Goal: Register for event/course

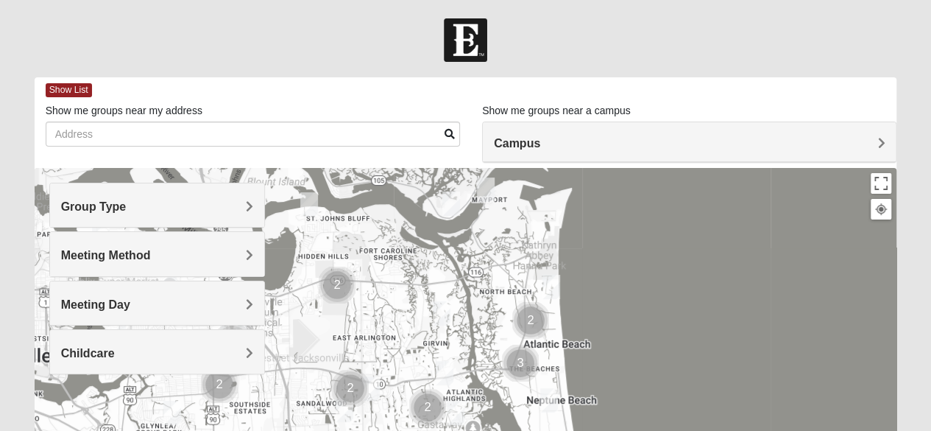
click at [127, 205] on span "Group Type" at bounding box center [93, 206] width 65 height 13
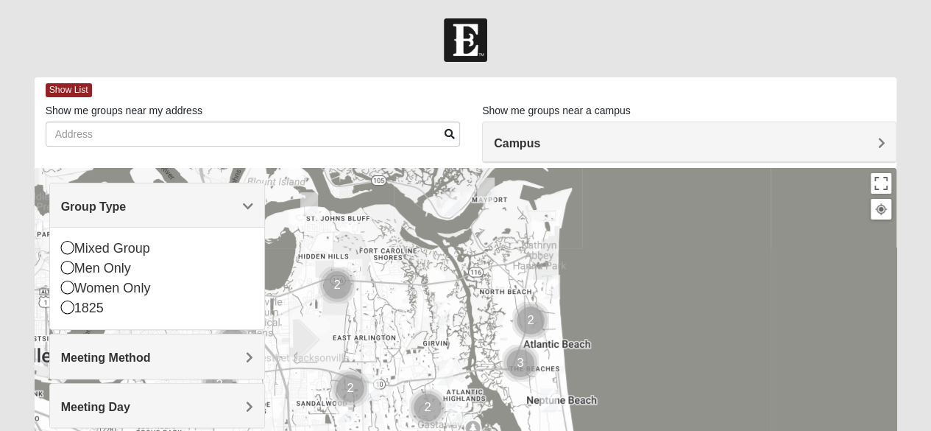
drag, startPoint x: 63, startPoint y: 249, endPoint x: 81, endPoint y: 233, distance: 23.5
click at [63, 248] on icon at bounding box center [67, 247] width 13 height 13
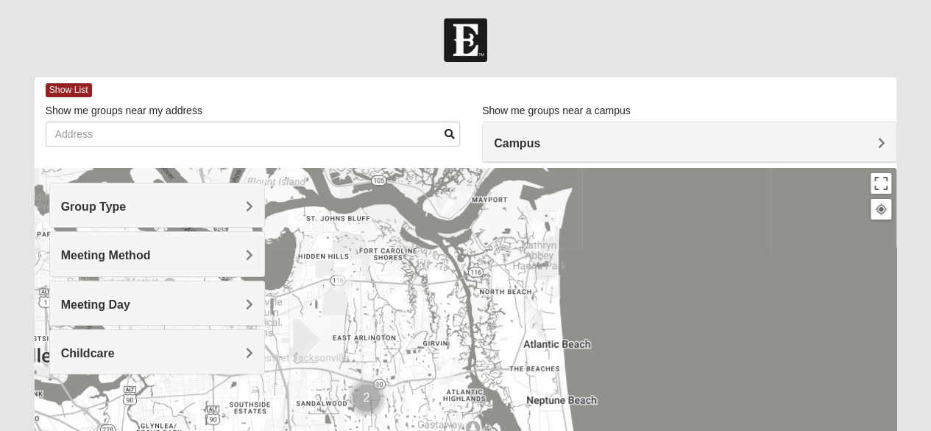
click at [550, 280] on img "Mixed Lammie 32233" at bounding box center [550, 287] width 29 height 36
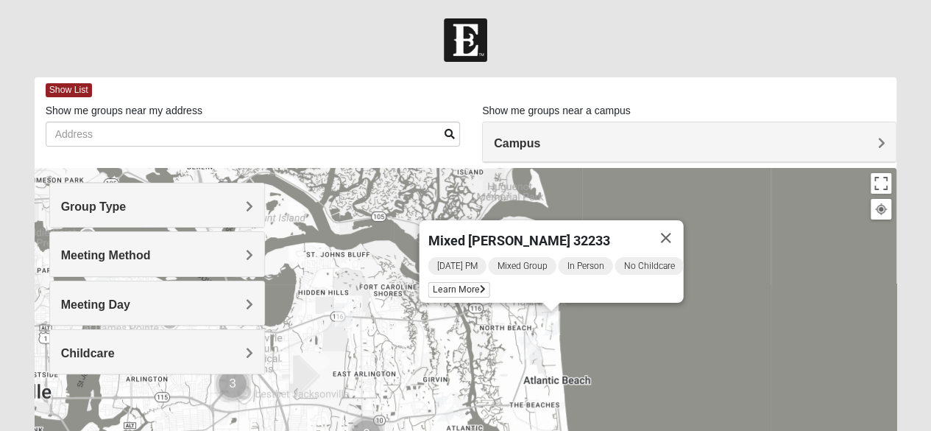
click at [669, 226] on button "Close" at bounding box center [665, 237] width 35 height 35
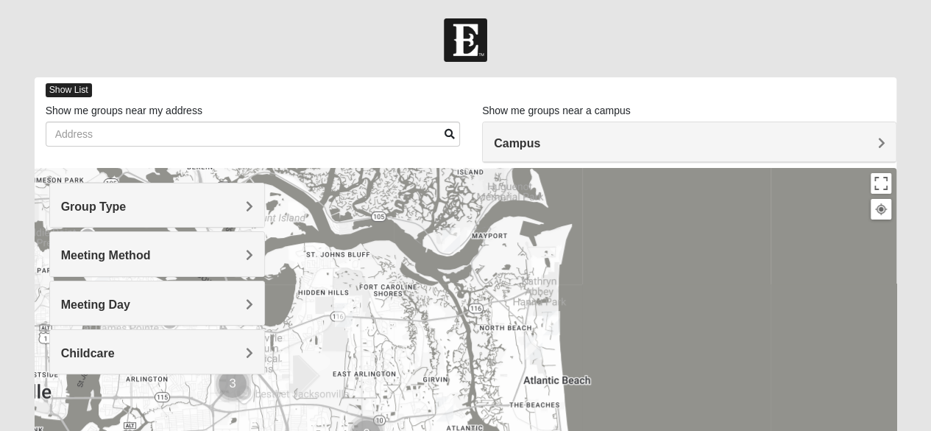
click at [64, 89] on span "Show List" at bounding box center [69, 90] width 46 height 14
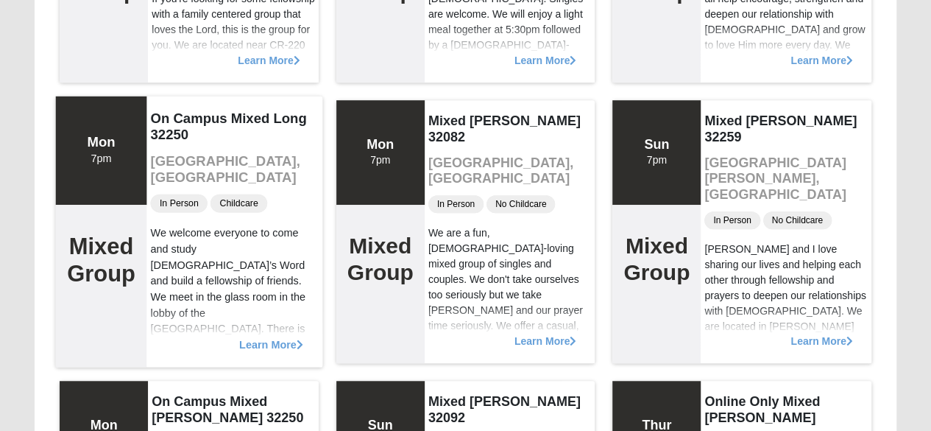
scroll to position [442, 0]
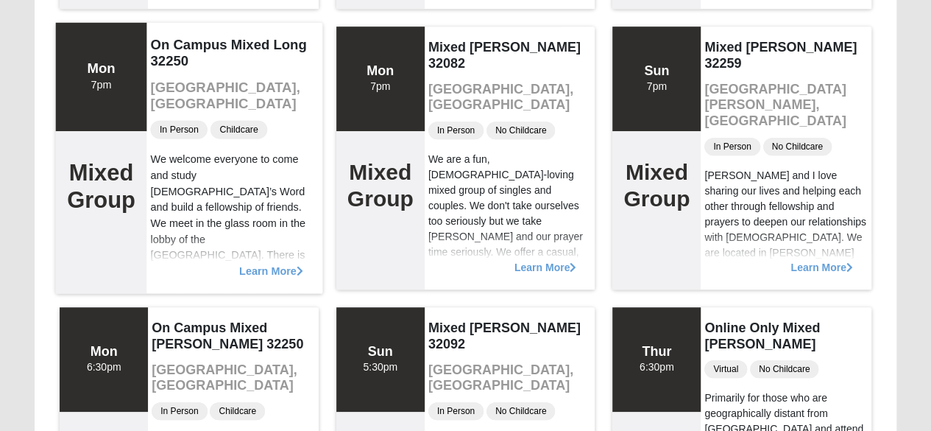
click at [263, 263] on span "Learn More" at bounding box center [271, 263] width 64 height 0
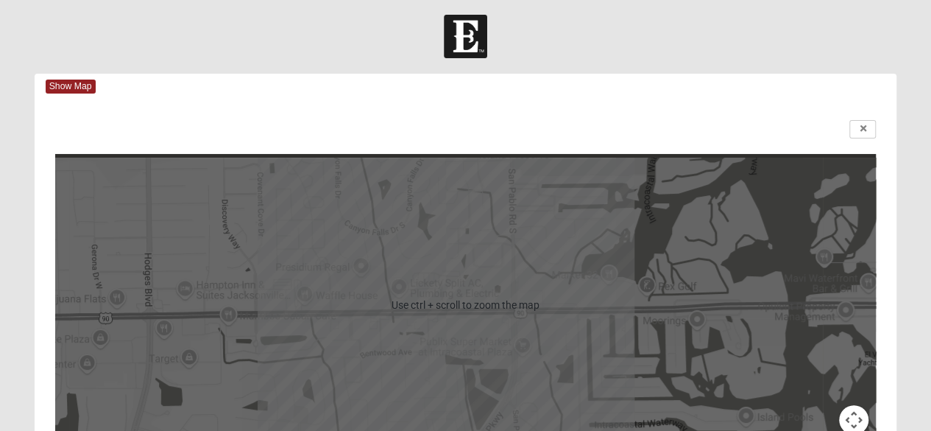
scroll to position [0, 0]
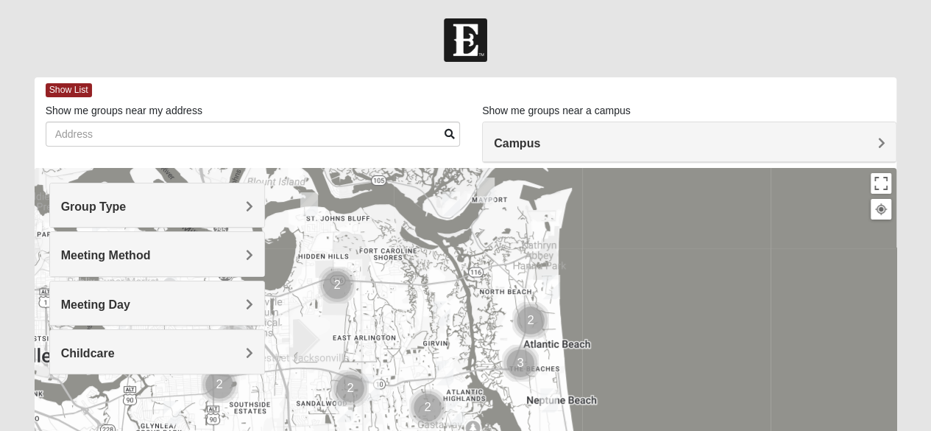
click at [127, 205] on span "Group Type" at bounding box center [93, 206] width 65 height 13
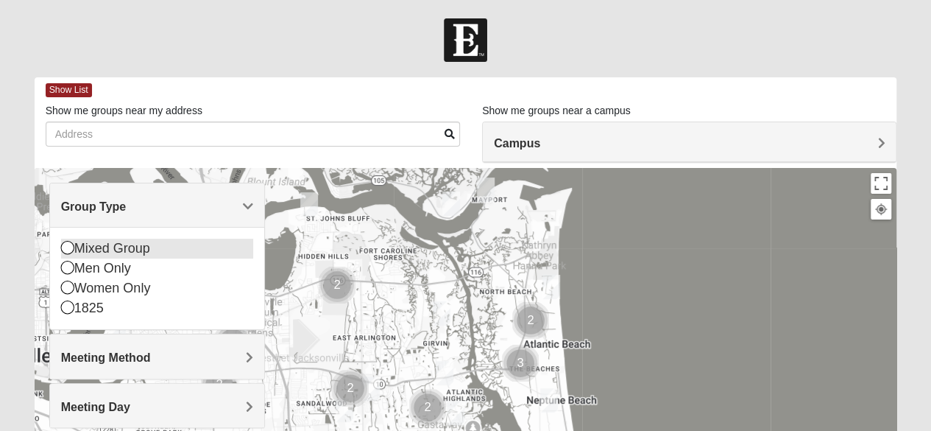
click at [63, 245] on icon at bounding box center [67, 247] width 13 height 13
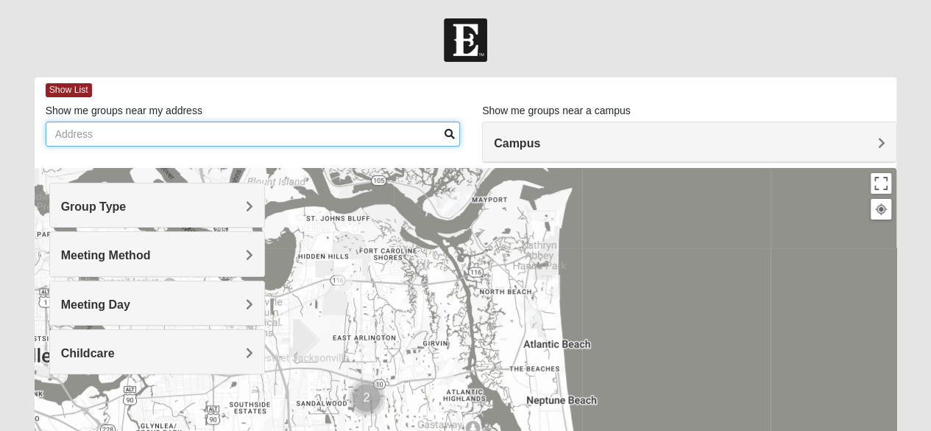
click at [67, 132] on input "Show me groups near my address" at bounding box center [253, 133] width 414 height 25
type input "13401 sutton park drive s"
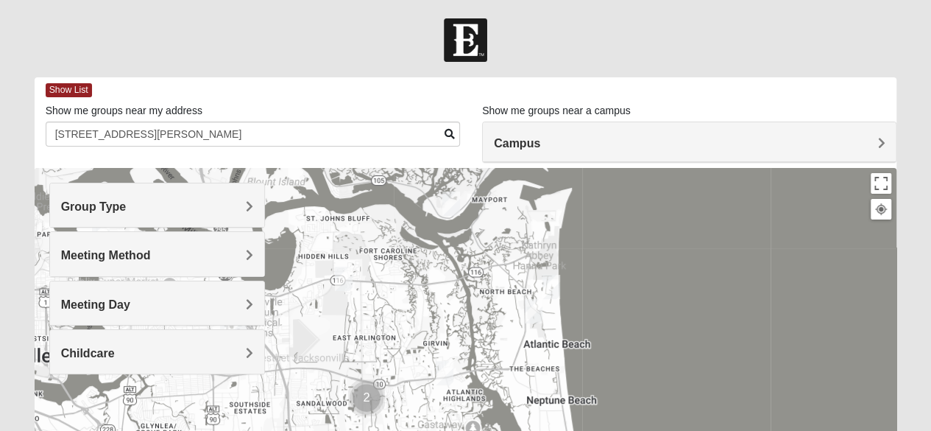
click at [450, 134] on span at bounding box center [449, 134] width 10 height 10
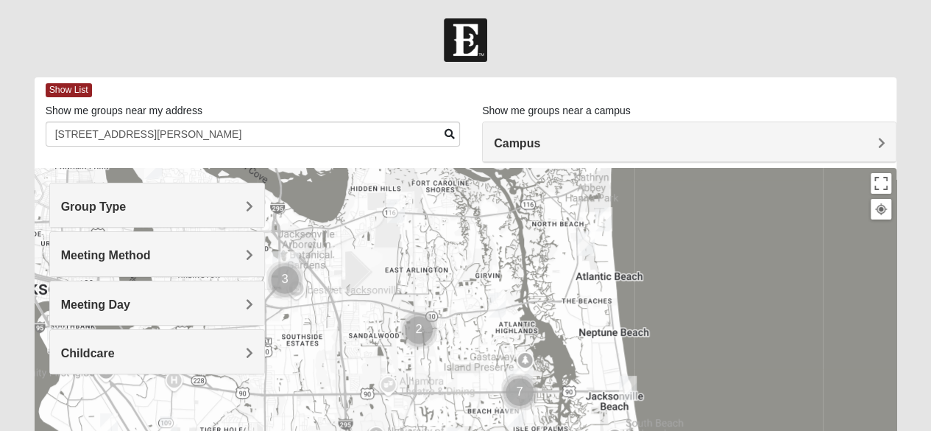
click at [567, 145] on h4 "Campus" at bounding box center [689, 143] width 391 height 14
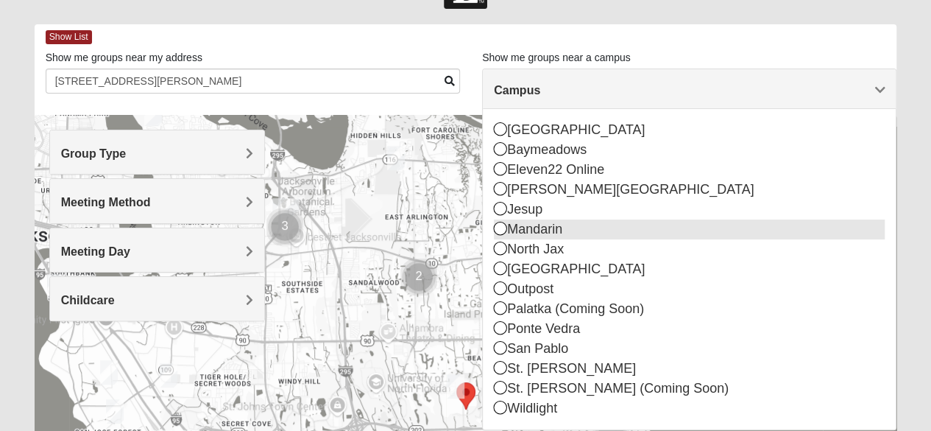
scroll to position [74, 0]
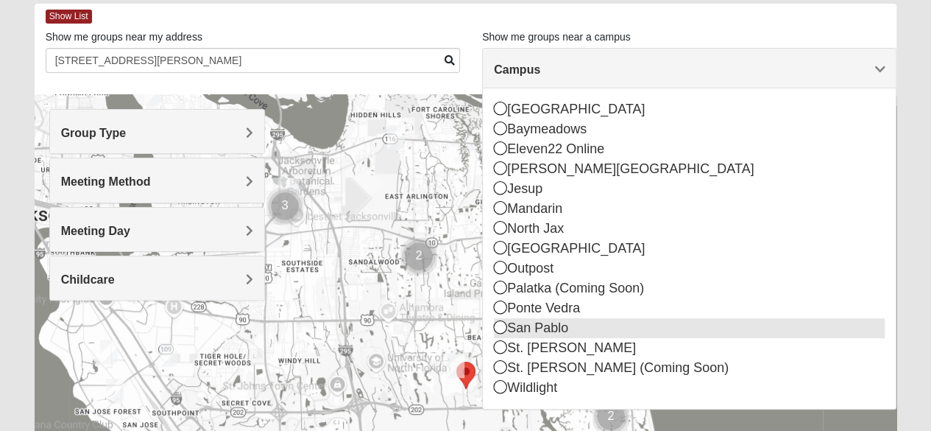
click at [500, 325] on icon at bounding box center [500, 326] width 13 height 13
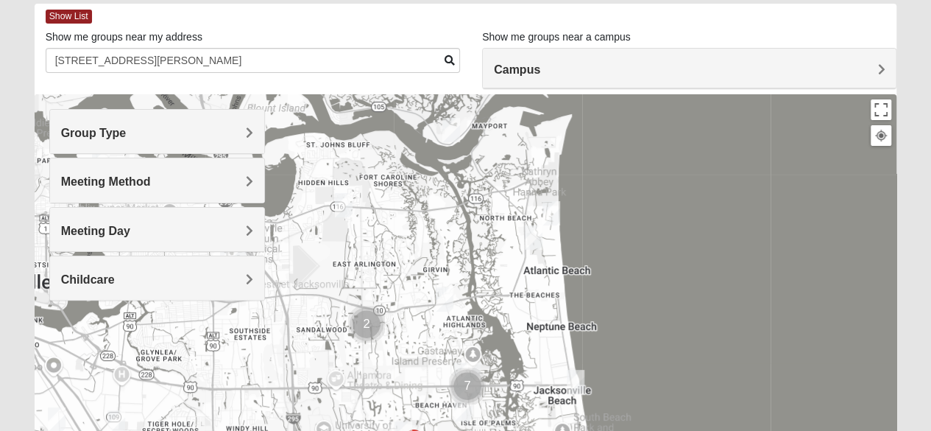
click at [729, 236] on div at bounding box center [466, 388] width 862 height 589
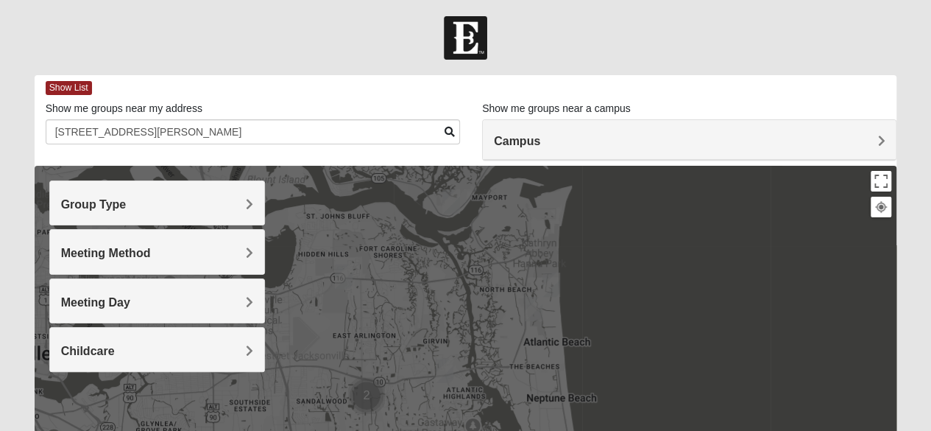
scroll to position [0, 0]
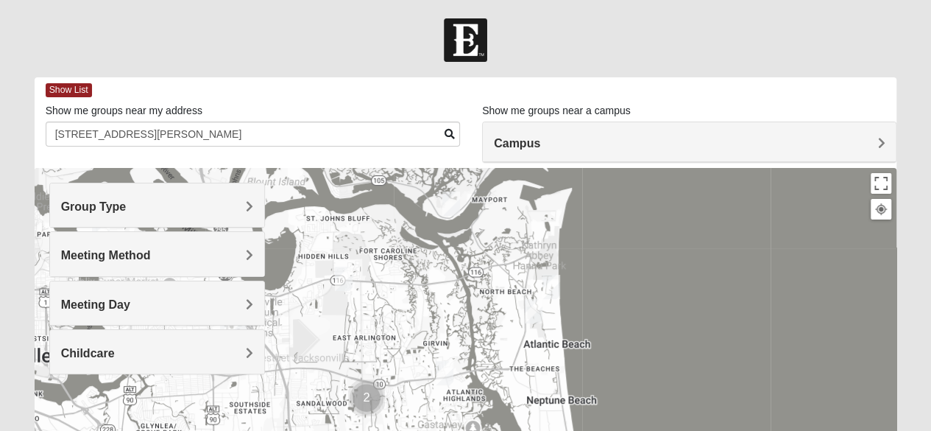
click at [448, 134] on span at bounding box center [449, 134] width 10 height 10
click at [551, 282] on img "Mixed Lammie 32233" at bounding box center [550, 287] width 29 height 36
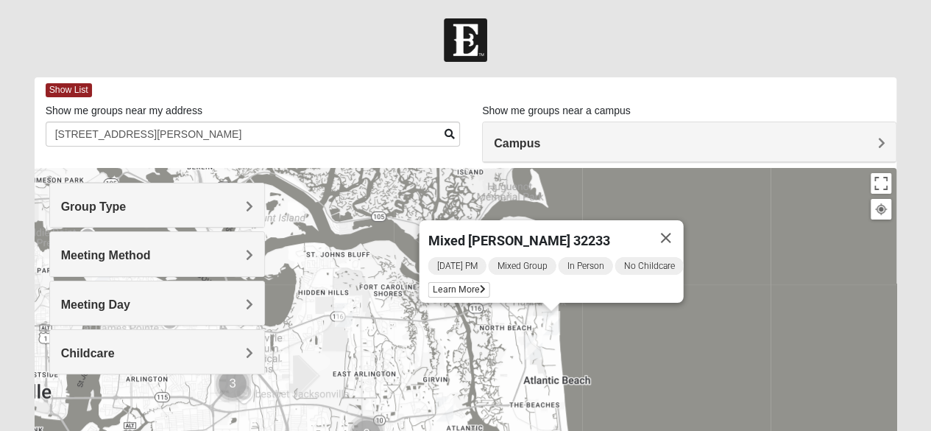
click at [536, 344] on img "Mixed Settembrini 32233" at bounding box center [533, 347] width 29 height 36
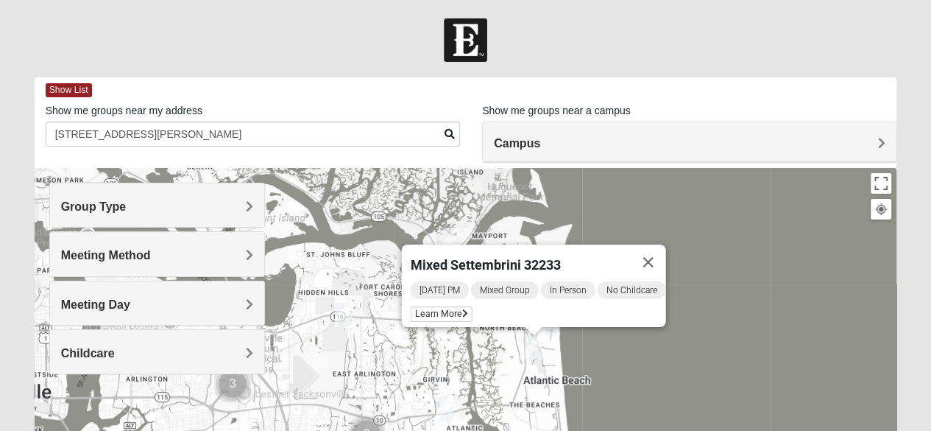
click at [84, 91] on span "Show List" at bounding box center [69, 90] width 46 height 14
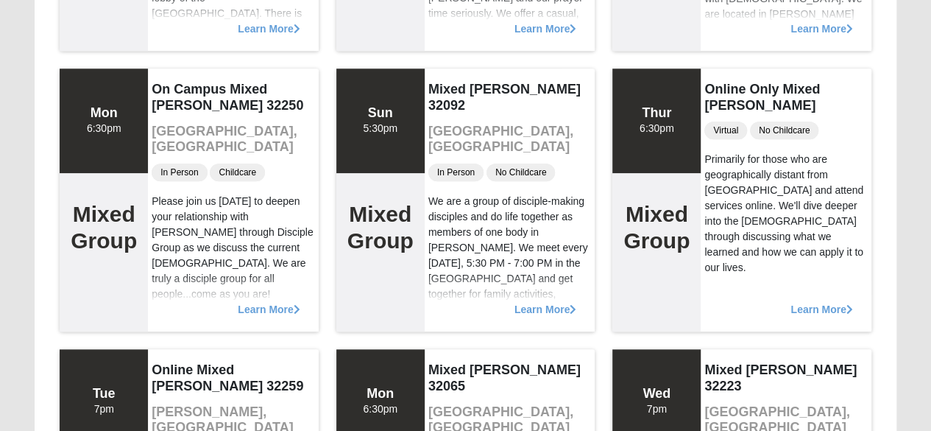
scroll to position [662, 0]
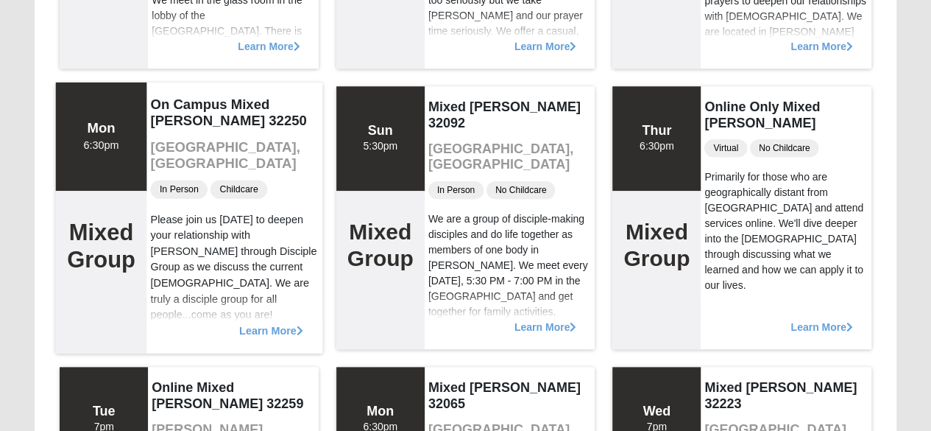
click at [282, 322] on span "Learn More" at bounding box center [271, 322] width 64 height 0
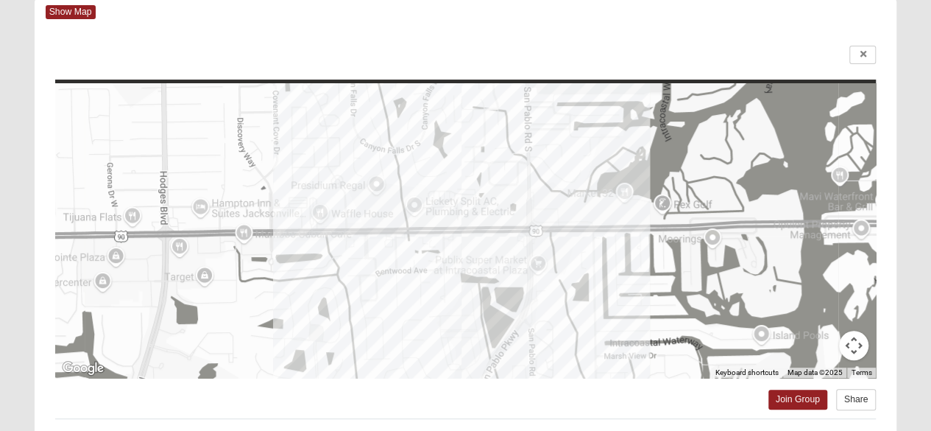
scroll to position [0, 0]
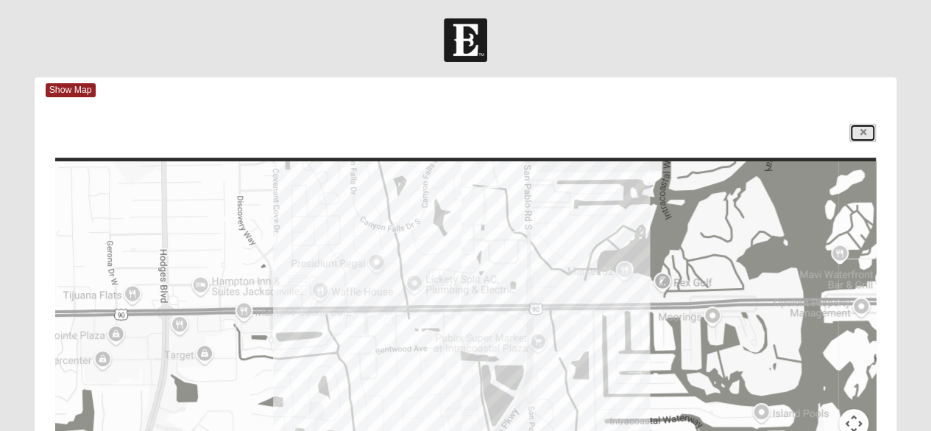
click at [861, 130] on icon at bounding box center [863, 132] width 6 height 9
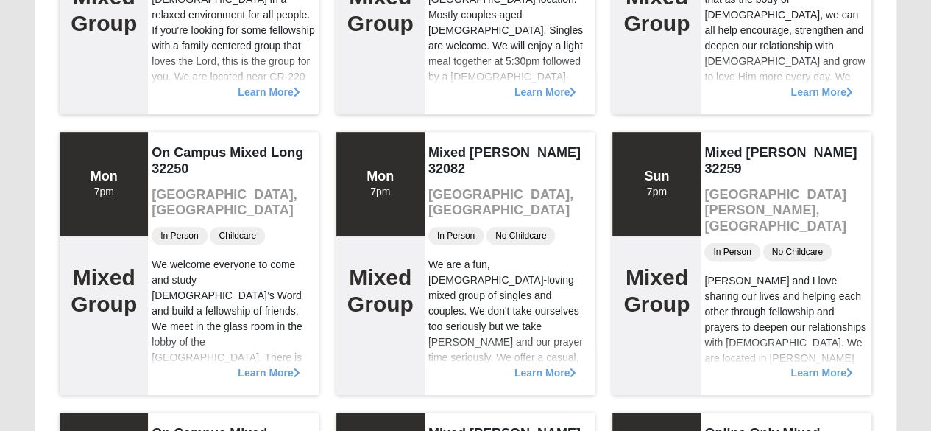
scroll to position [368, 0]
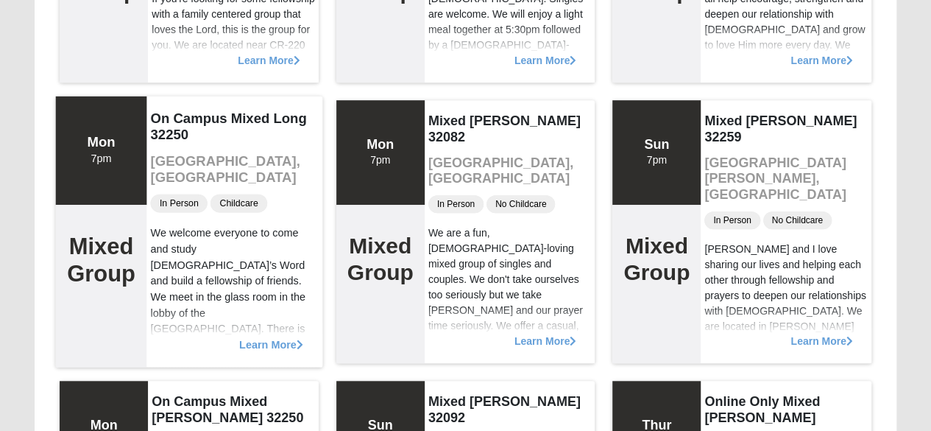
click at [265, 336] on span "Learn More" at bounding box center [271, 336] width 64 height 0
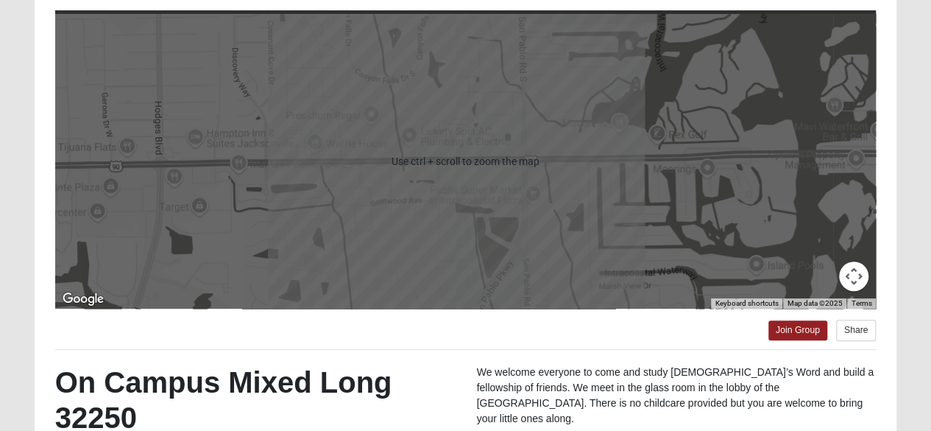
scroll to position [0, 0]
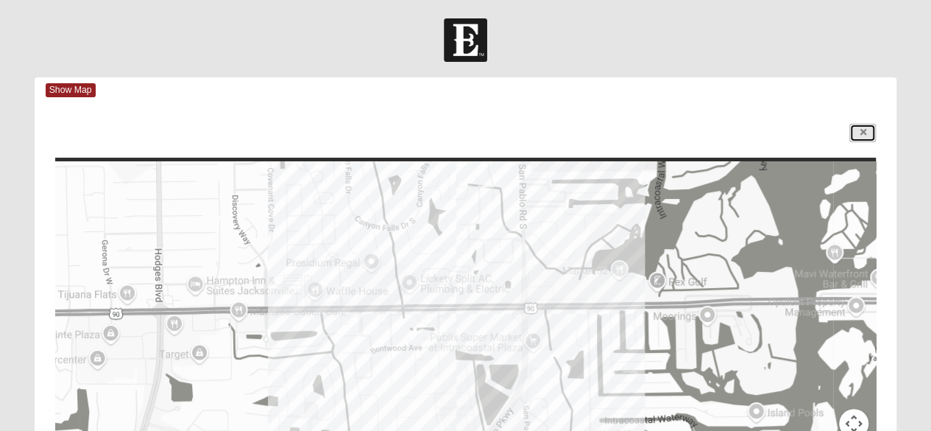
click at [857, 131] on link at bounding box center [862, 133] width 26 height 18
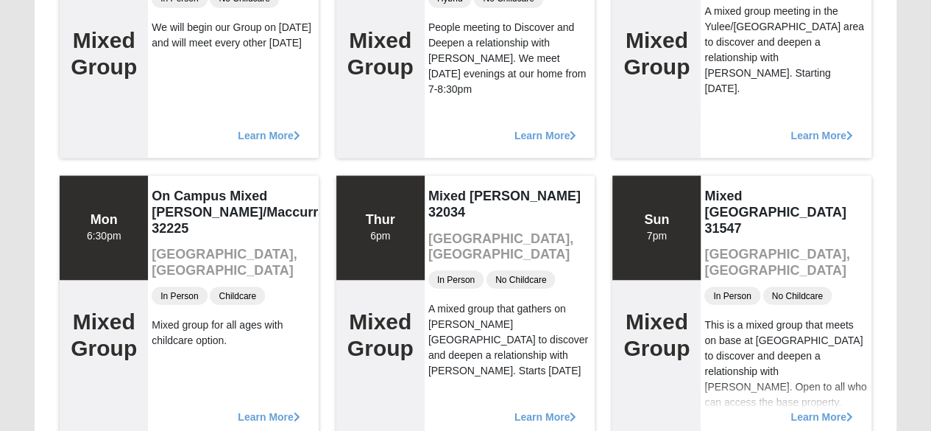
scroll to position [9567, 0]
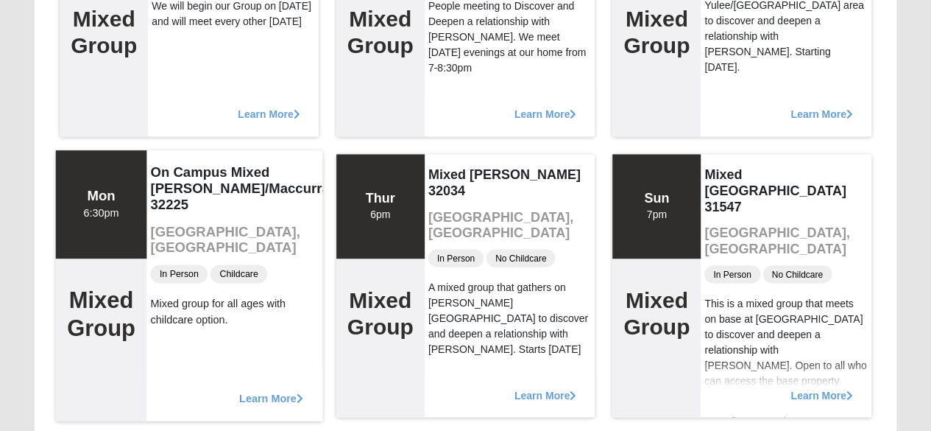
click at [259, 390] on span "Learn More" at bounding box center [271, 390] width 64 height 0
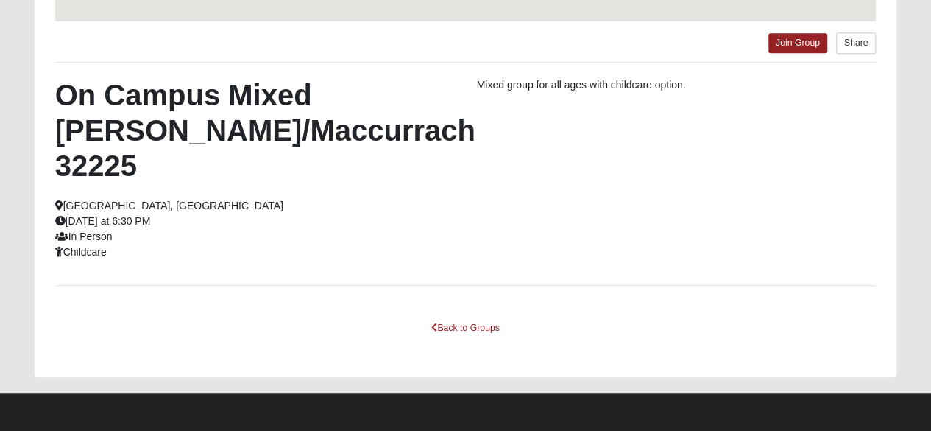
scroll to position [396, 0]
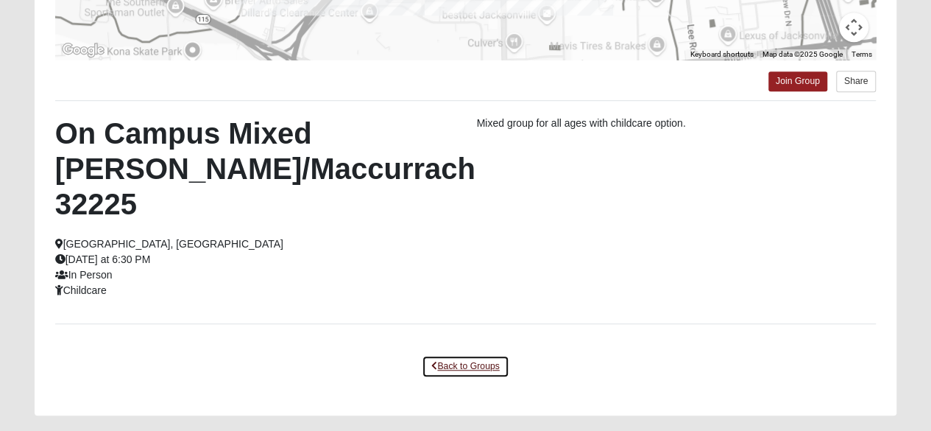
click at [470, 355] on link "Back to Groups" at bounding box center [465, 366] width 87 height 23
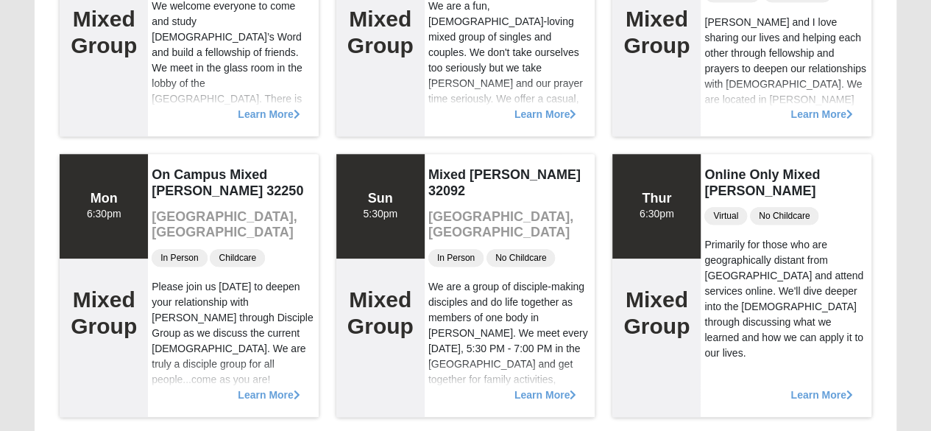
scroll to position [617, 0]
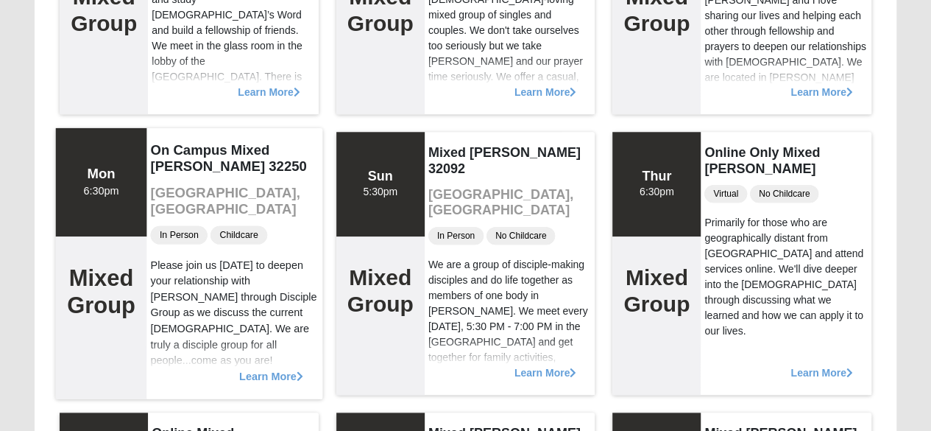
click at [264, 368] on span "Learn More" at bounding box center [271, 368] width 64 height 0
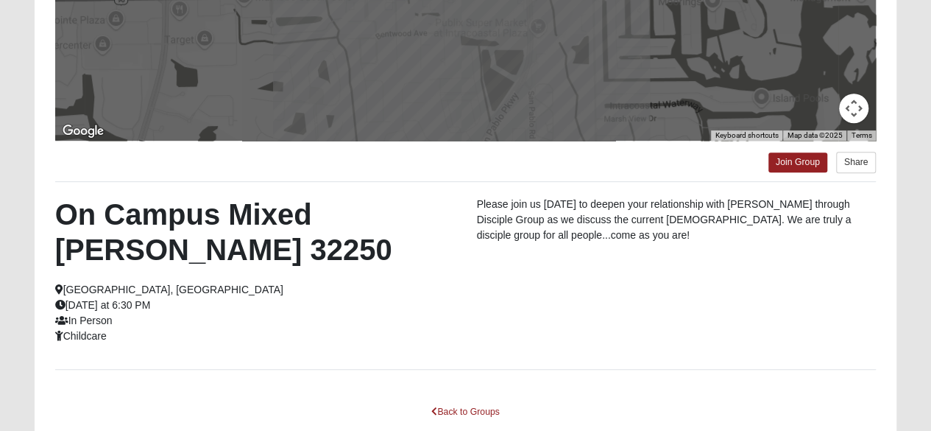
scroll to position [396, 0]
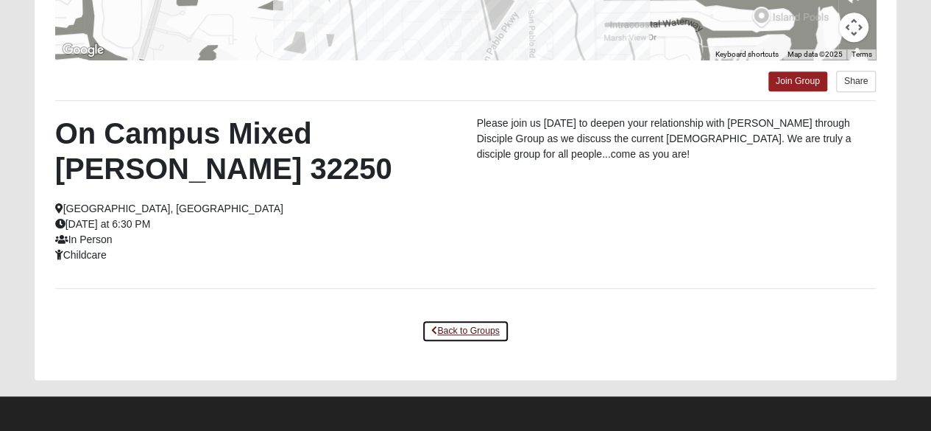
click at [461, 327] on link "Back to Groups" at bounding box center [465, 330] width 87 height 23
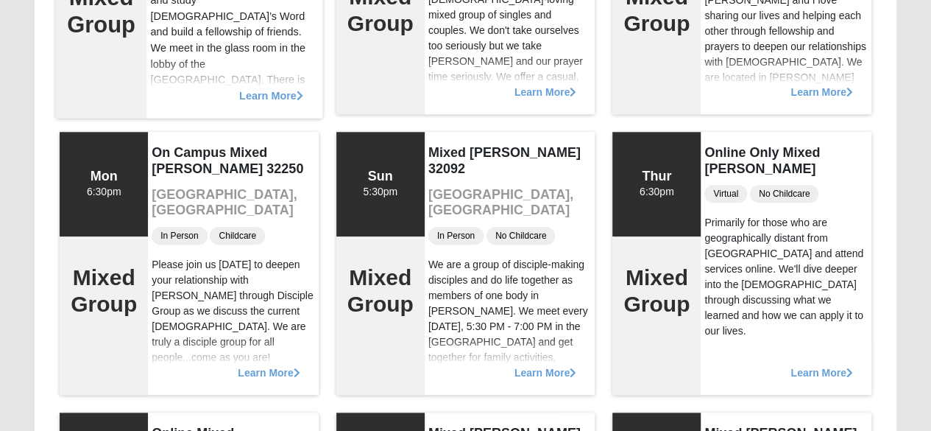
scroll to position [690, 0]
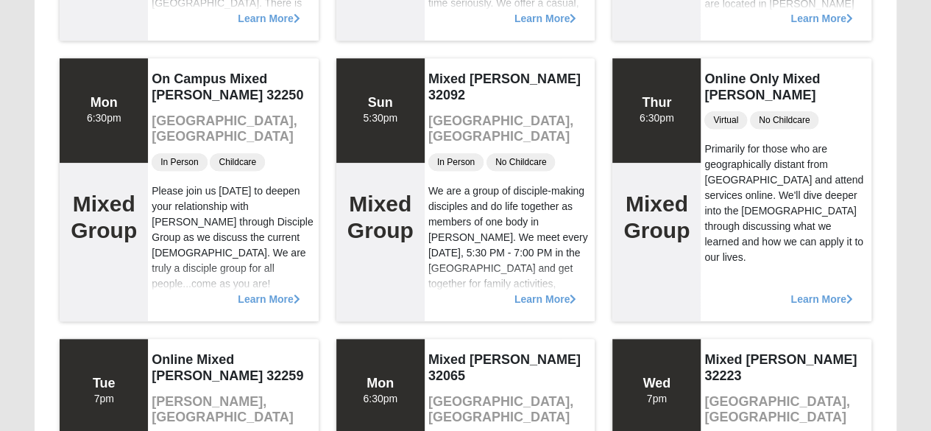
click at [277, 291] on span "Learn More" at bounding box center [269, 291] width 62 height 0
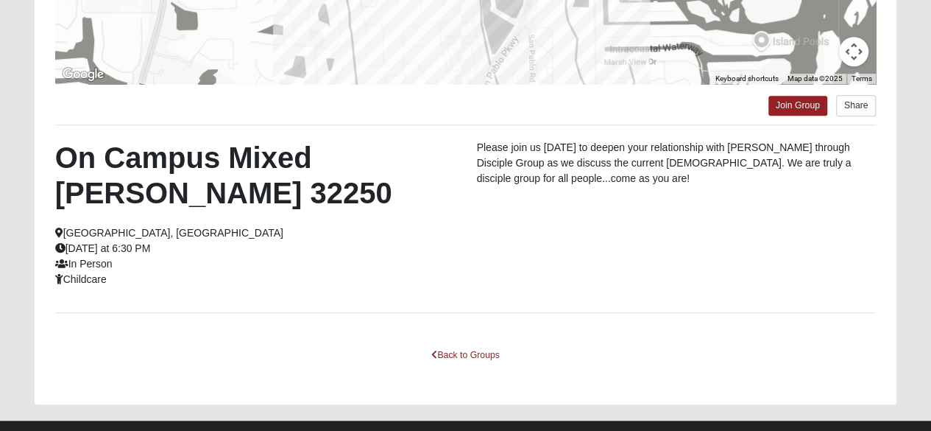
scroll to position [396, 0]
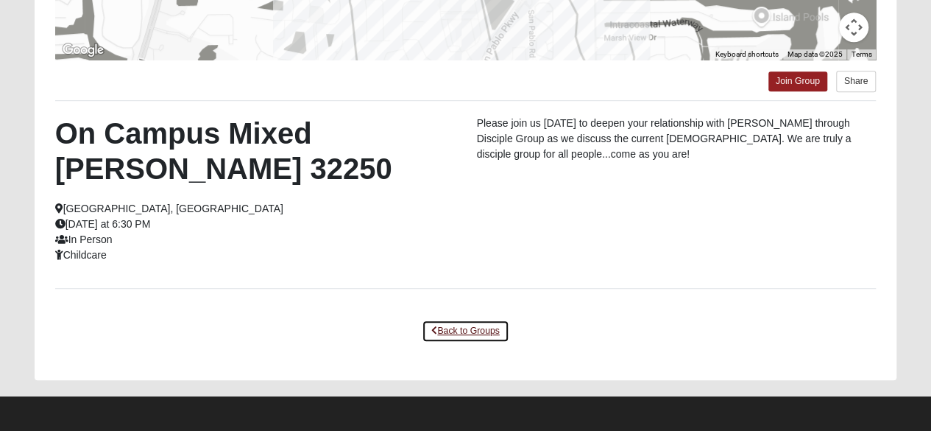
click at [489, 329] on link "Back to Groups" at bounding box center [465, 330] width 87 height 23
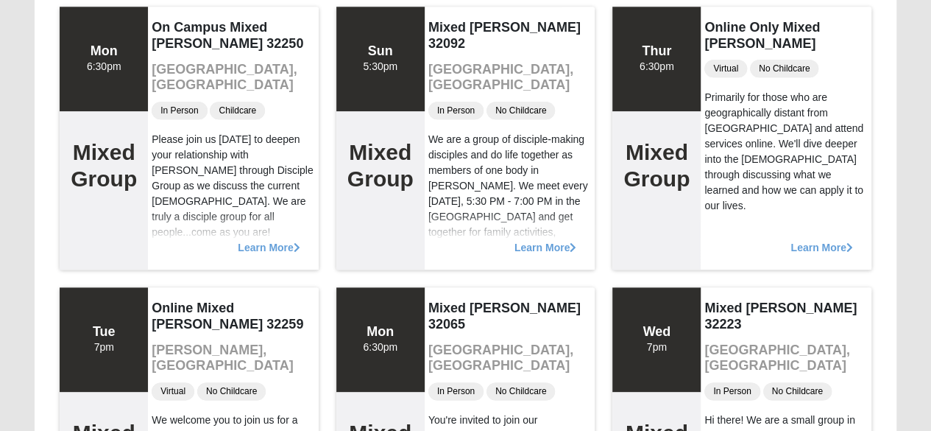
scroll to position [764, 0]
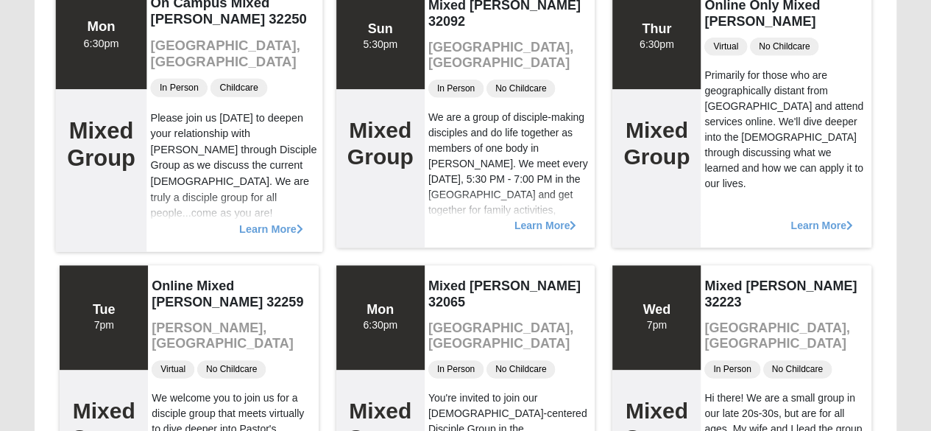
click at [275, 221] on span "Learn More" at bounding box center [271, 221] width 64 height 0
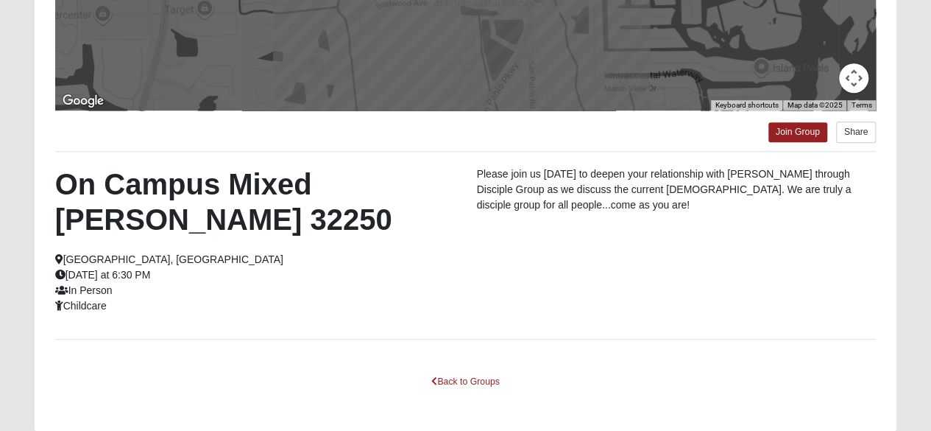
scroll to position [368, 0]
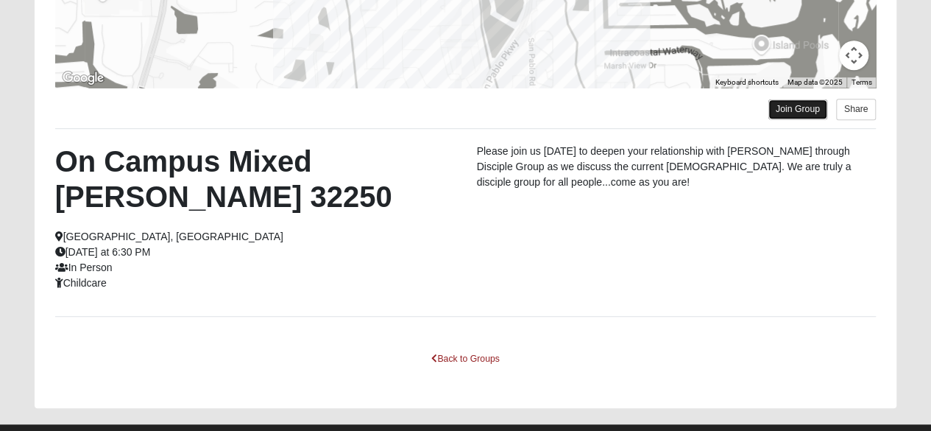
click at [796, 108] on link "Join Group" at bounding box center [797, 109] width 59 height 20
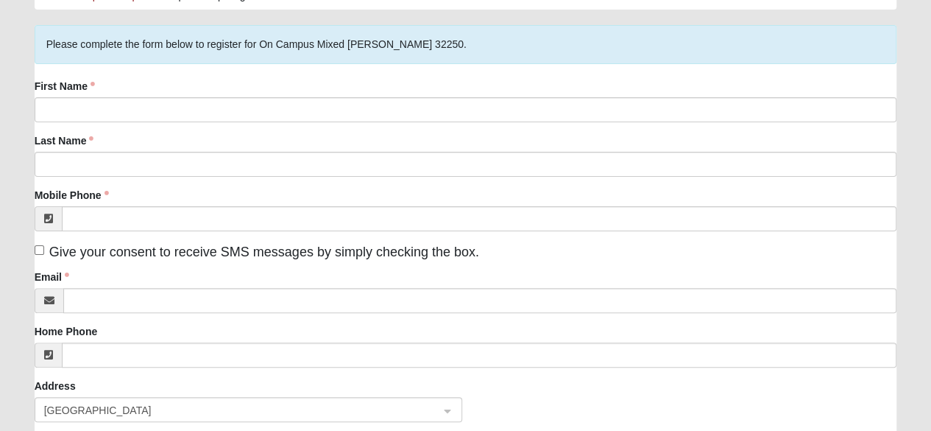
scroll to position [74, 0]
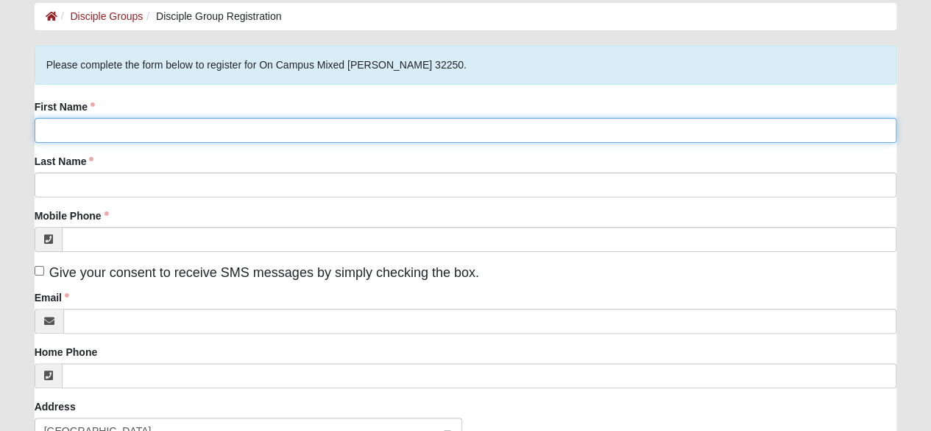
click at [96, 127] on input "First Name" at bounding box center [466, 130] width 862 height 25
type input "Stephen"
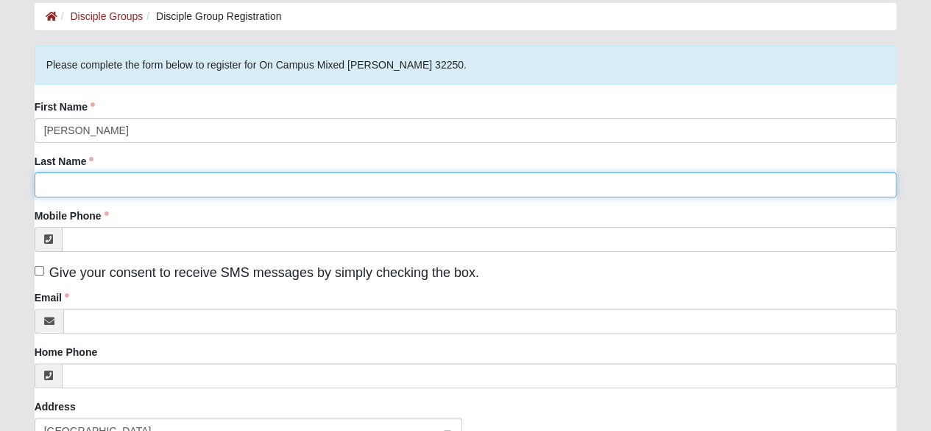
type input "Rose"
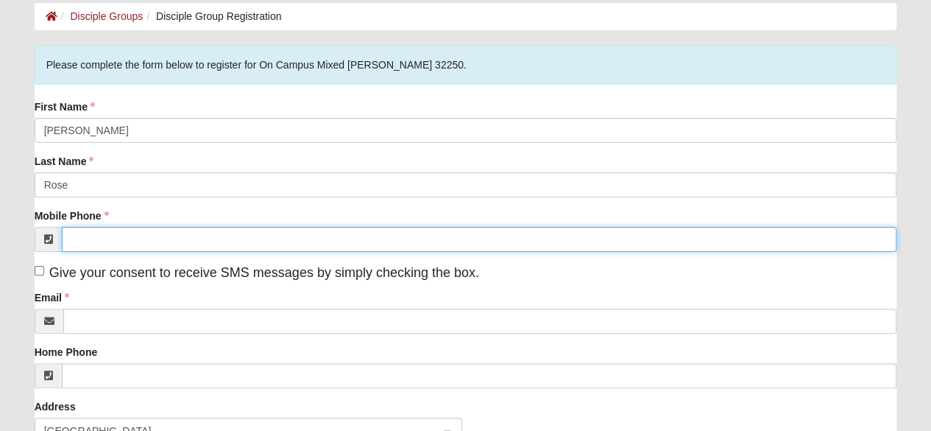
type input "(860) 221-5410"
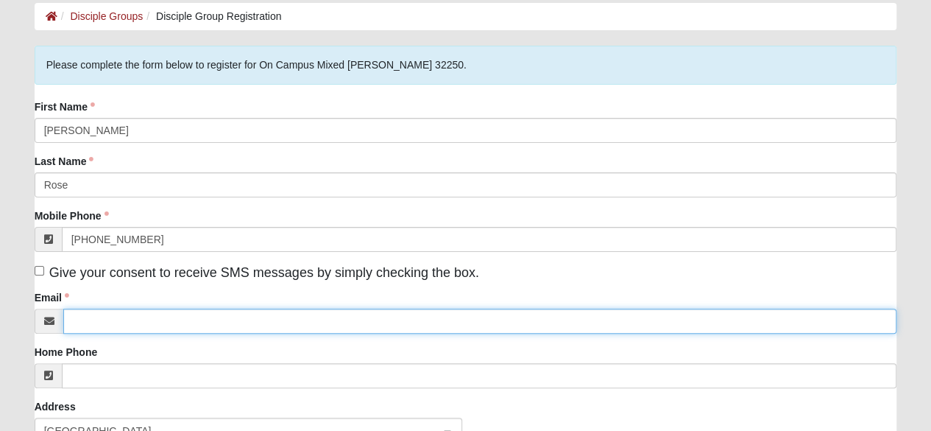
type input "srose008@comcast.net"
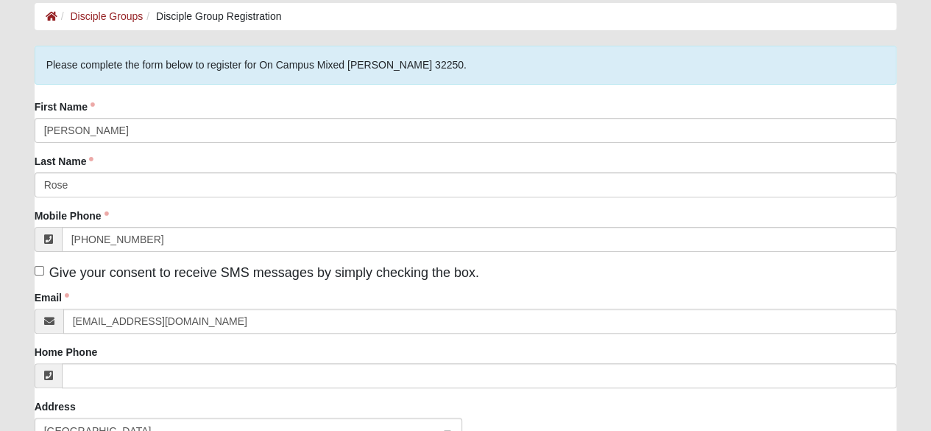
type input "13401 Sutton Park Driv"
type input "811"
type input "455976866"
type input "32224"
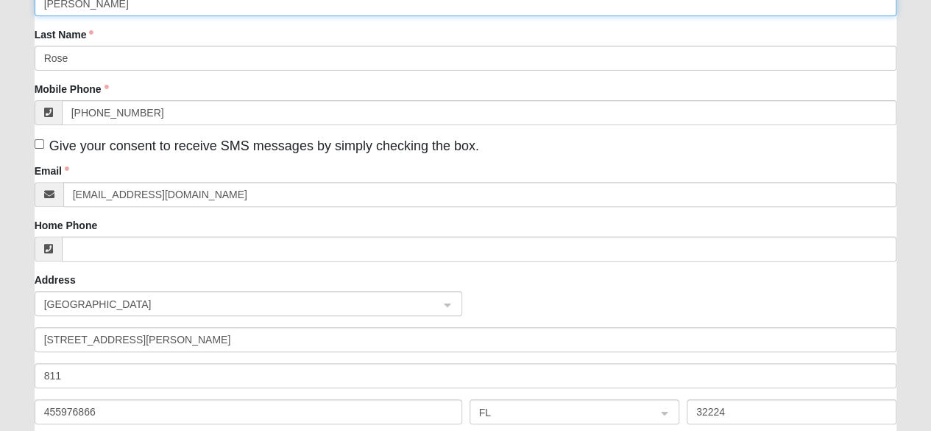
scroll to position [221, 0]
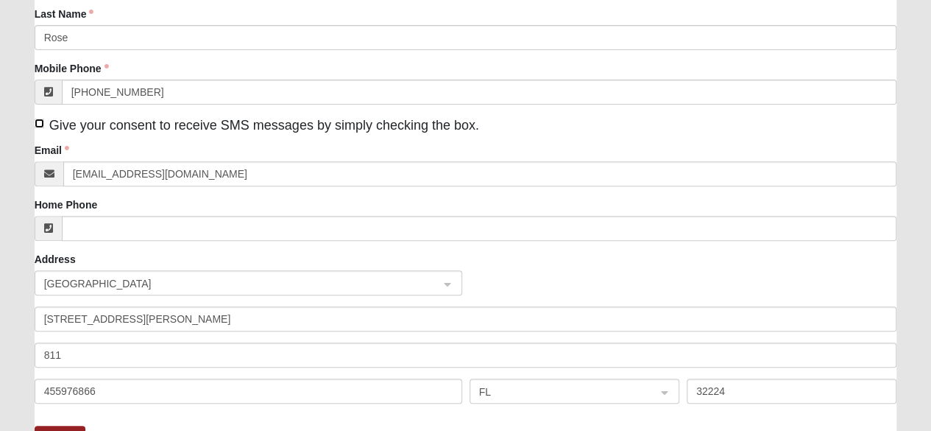
click at [38, 124] on input "Give your consent to receive SMS messages by simply checking the box." at bounding box center [40, 123] width 10 height 10
checkbox input "true"
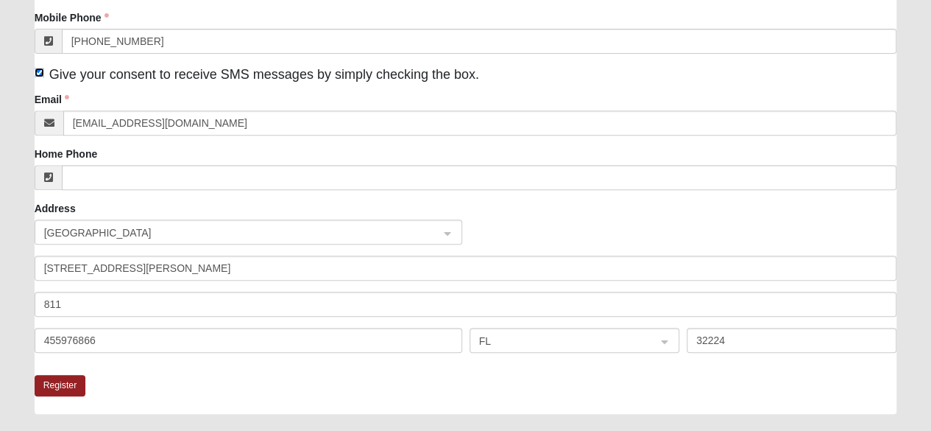
scroll to position [294, 0]
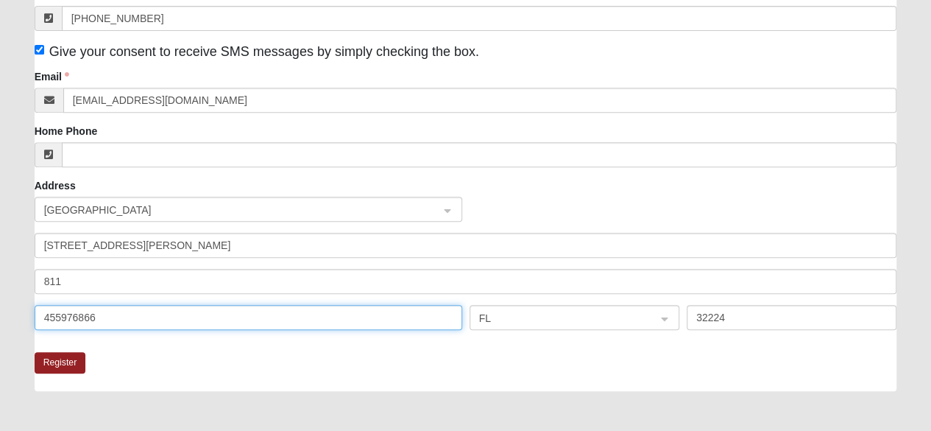
drag, startPoint x: 104, startPoint y: 316, endPoint x: 32, endPoint y: 309, distance: 73.2
click at [32, 310] on div "455976866" at bounding box center [248, 317] width 435 height 25
type input "Jacksonville"
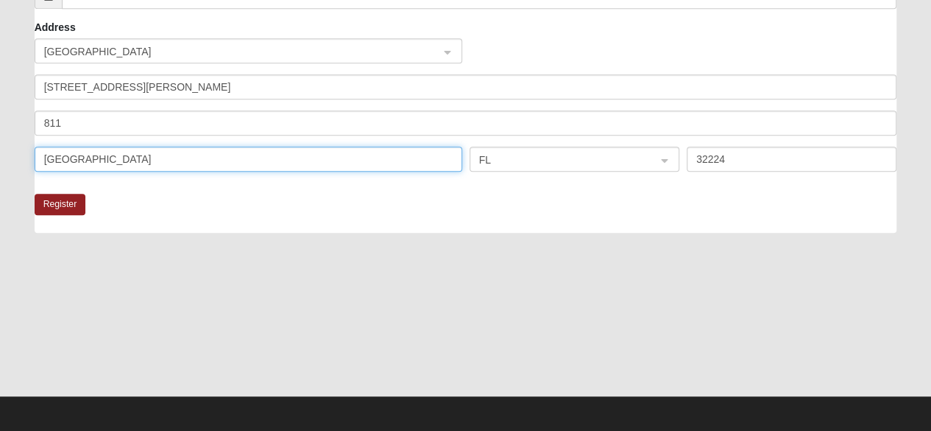
scroll to position [454, 0]
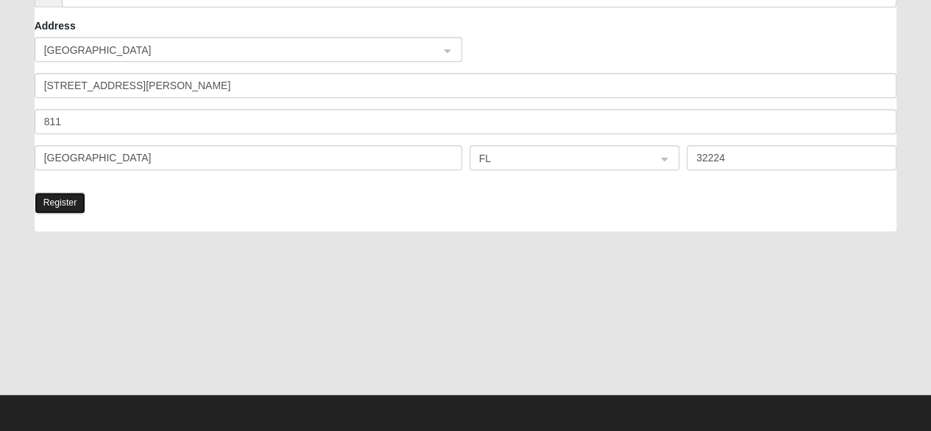
click at [65, 202] on button "Register" at bounding box center [61, 202] width 52 height 21
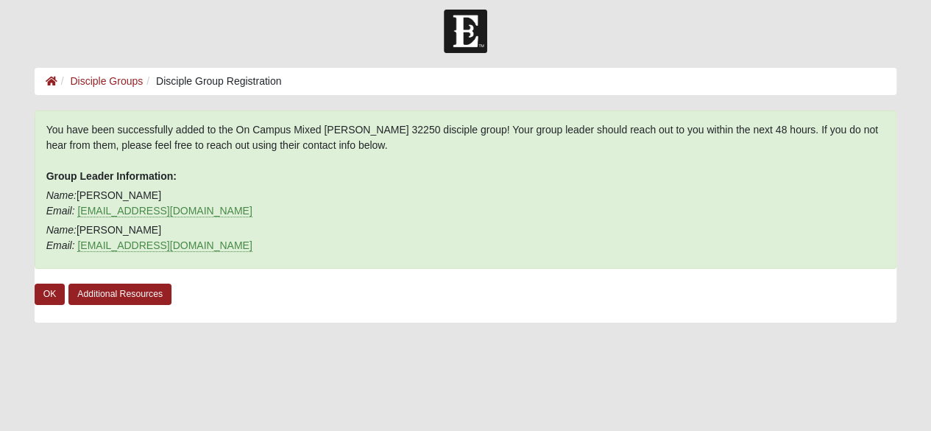
scroll to position [0, 0]
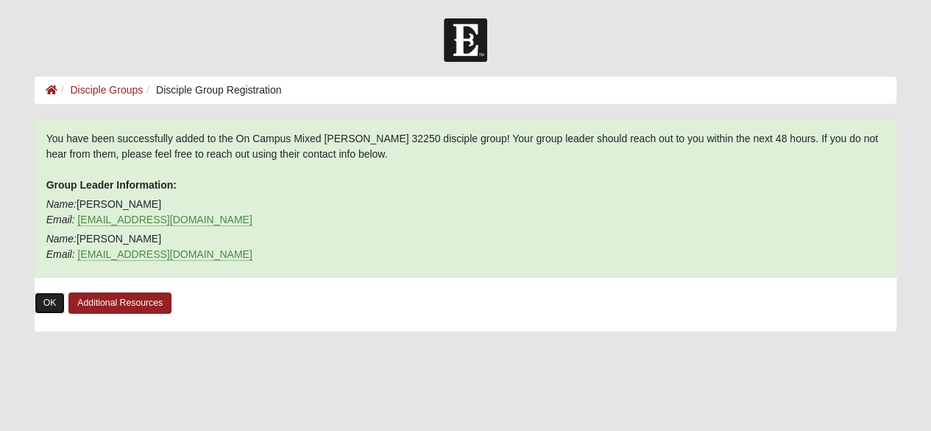
click at [46, 301] on link "OK" at bounding box center [50, 302] width 31 height 21
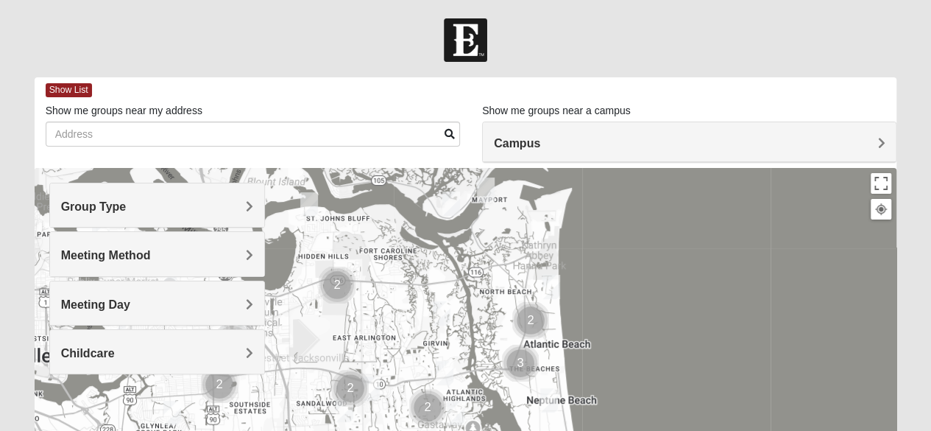
click at [631, 148] on h4 "Campus" at bounding box center [689, 143] width 391 height 14
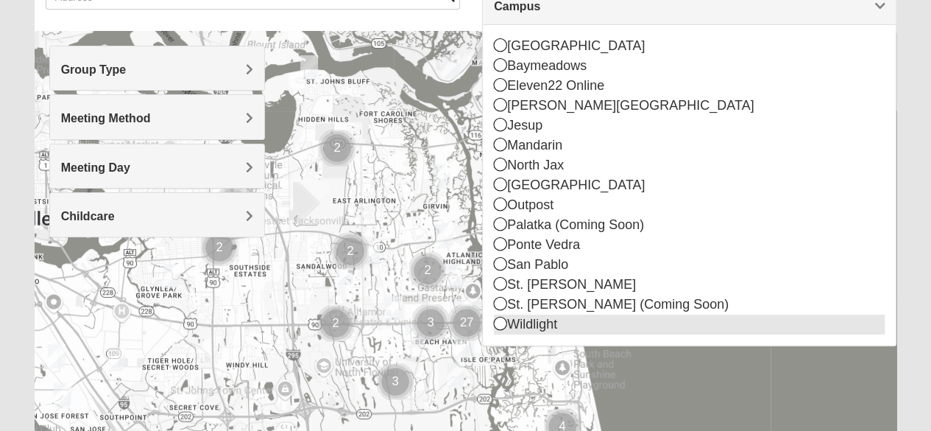
scroll to position [147, 0]
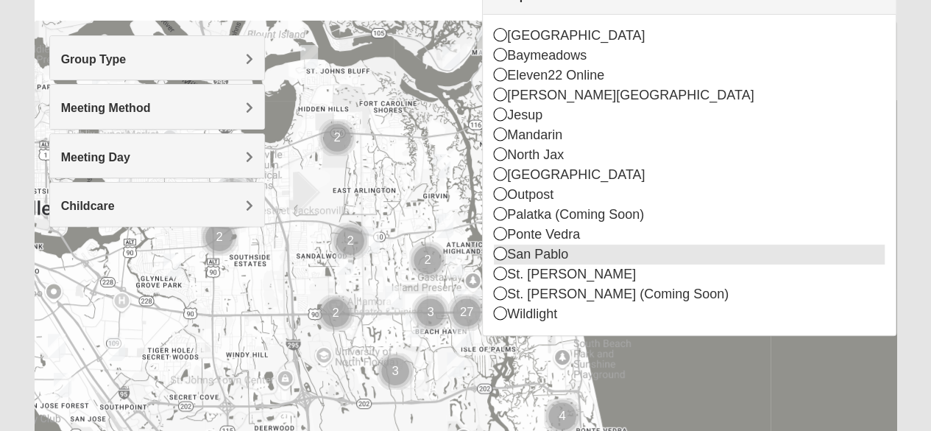
click at [504, 252] on icon at bounding box center [500, 253] width 13 height 13
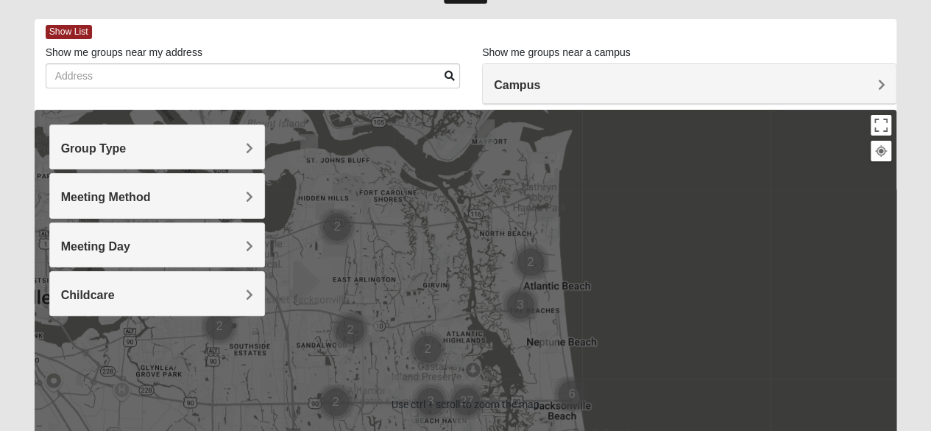
scroll to position [0, 0]
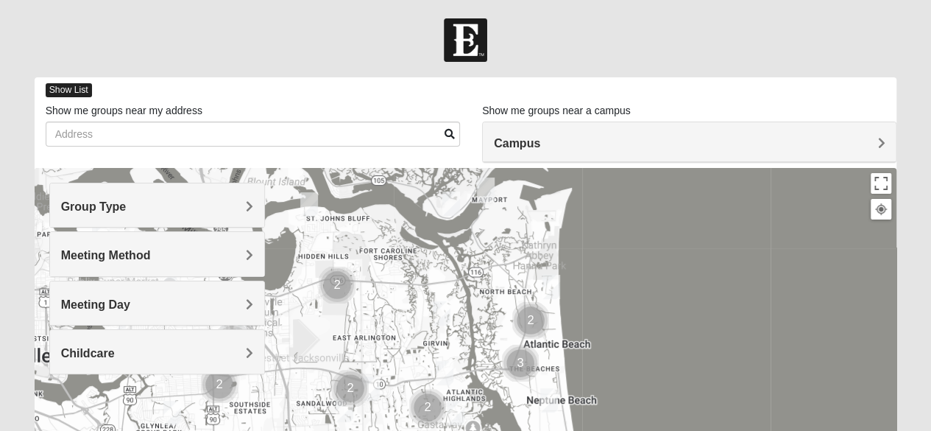
click at [69, 89] on span "Show List" at bounding box center [69, 90] width 46 height 14
click at [540, 141] on span "Campus" at bounding box center [517, 143] width 46 height 13
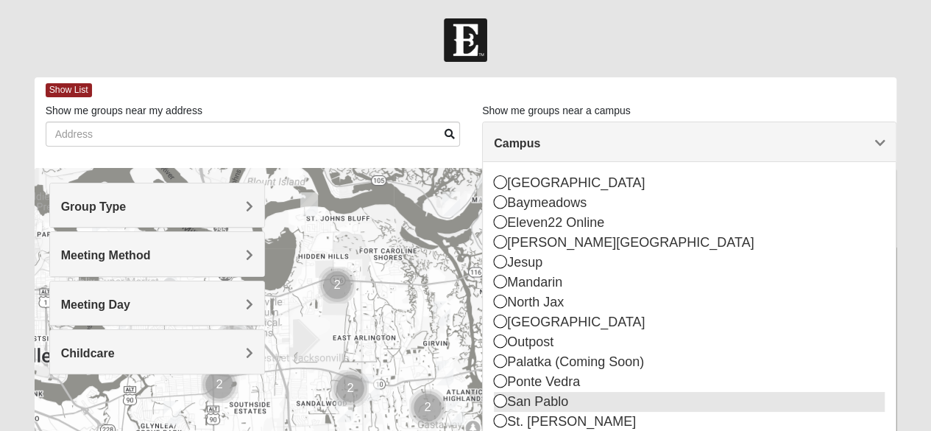
click at [500, 400] on icon at bounding box center [500, 400] width 13 height 13
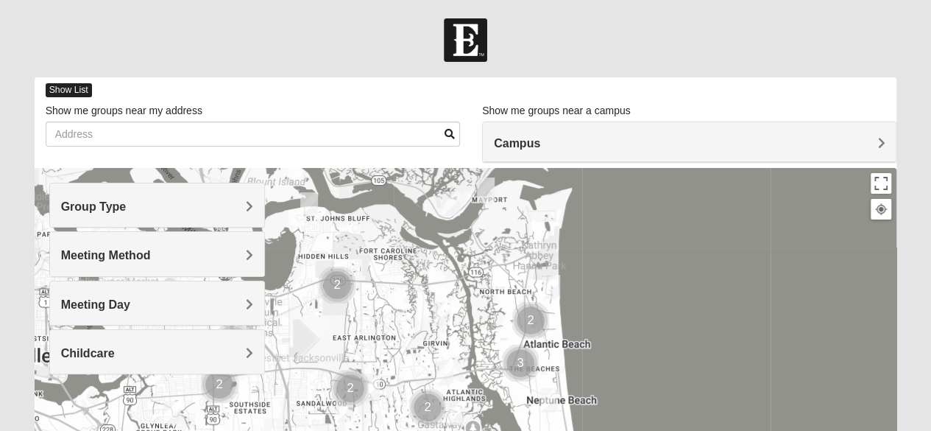
click at [70, 88] on span "Show List" at bounding box center [69, 90] width 46 height 14
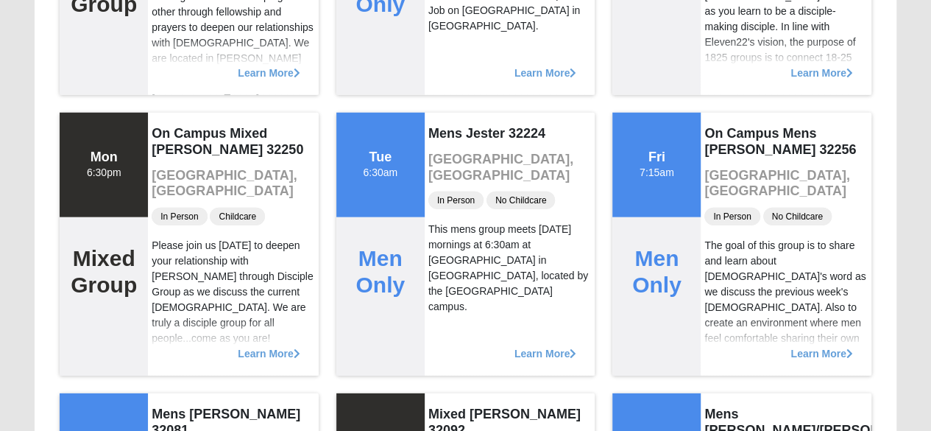
scroll to position [2061, 0]
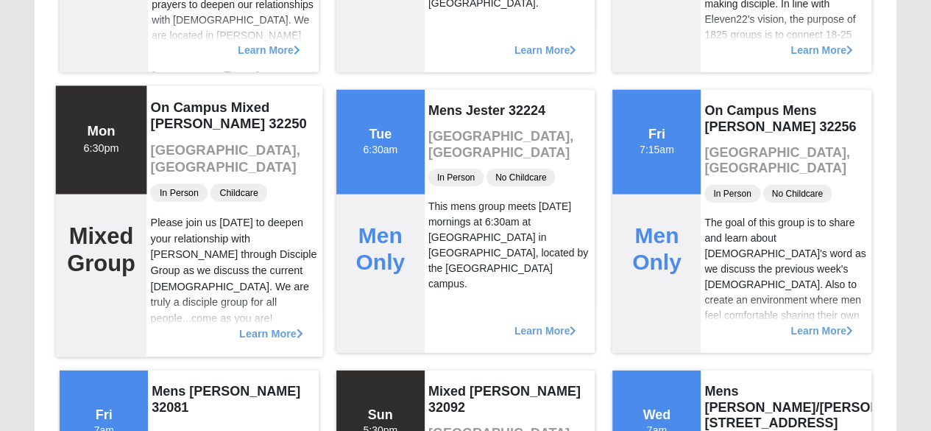
click at [269, 326] on span "Learn More" at bounding box center [271, 326] width 64 height 0
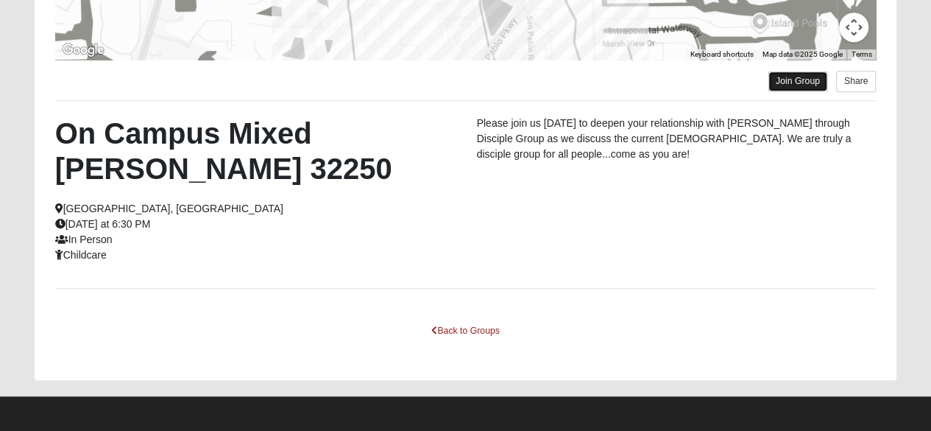
click at [793, 80] on link "Join Group" at bounding box center [797, 81] width 59 height 20
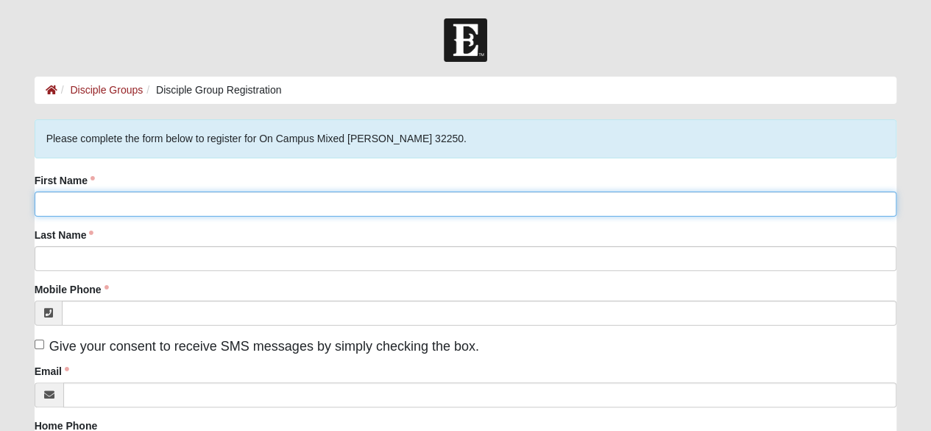
click at [58, 199] on input "First Name" at bounding box center [466, 203] width 862 height 25
type input "[PERSON_NAME]"
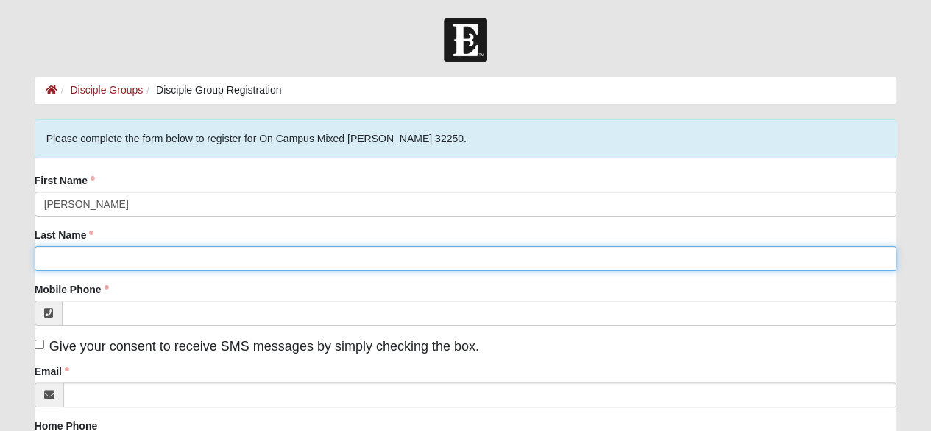
click at [47, 258] on input "Last Name" at bounding box center [466, 258] width 862 height 25
type input "Rose"
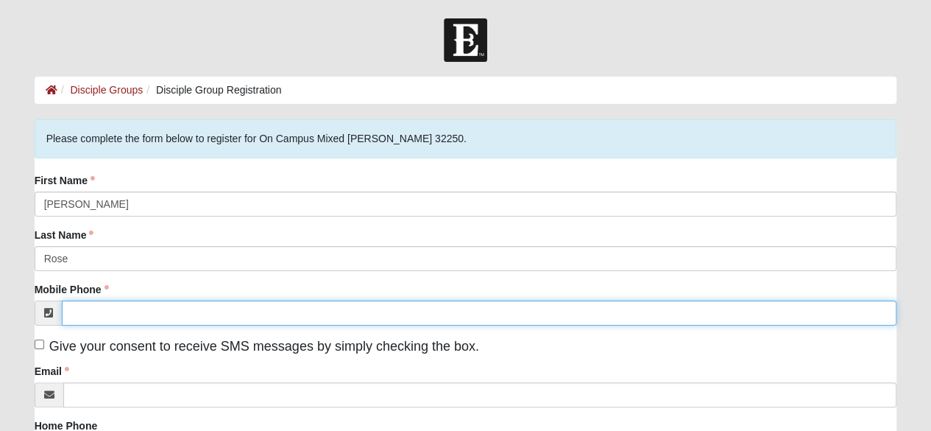
type input "[PHONE_NUMBER]"
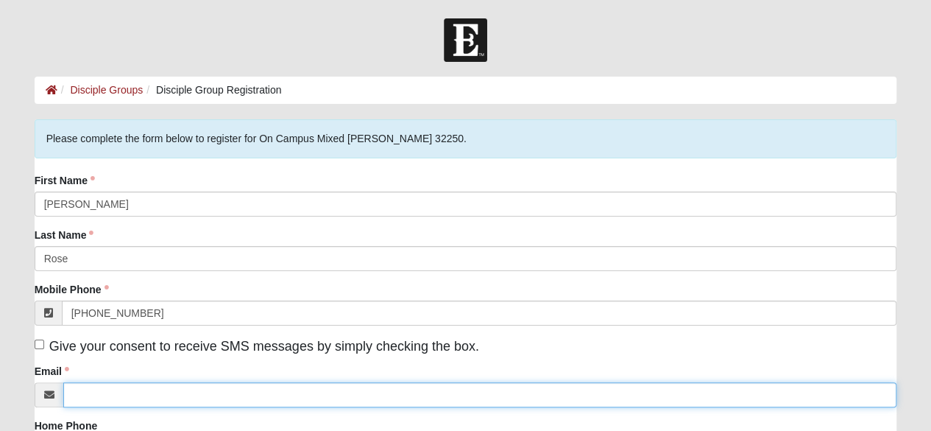
type input "[EMAIL_ADDRESS][DOMAIN_NAME]"
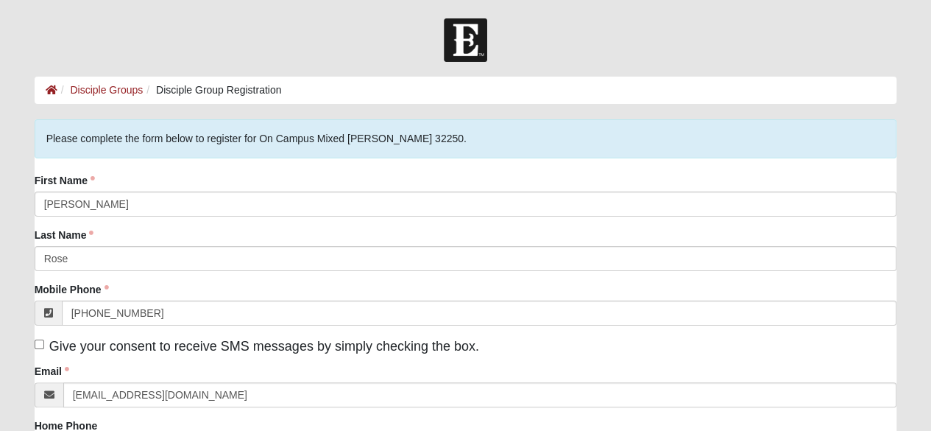
type input "[STREET_ADDRESS][PERSON_NAME]"
type input "811"
type input "455976866"
type input "32224"
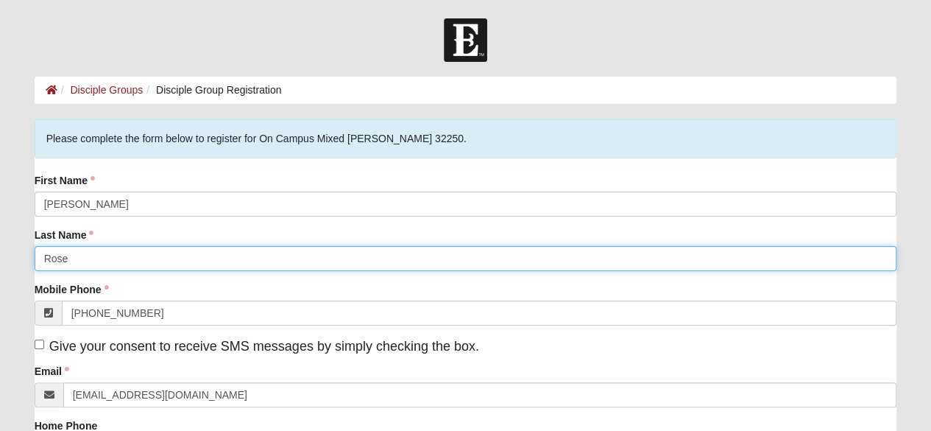
scroll to position [74, 0]
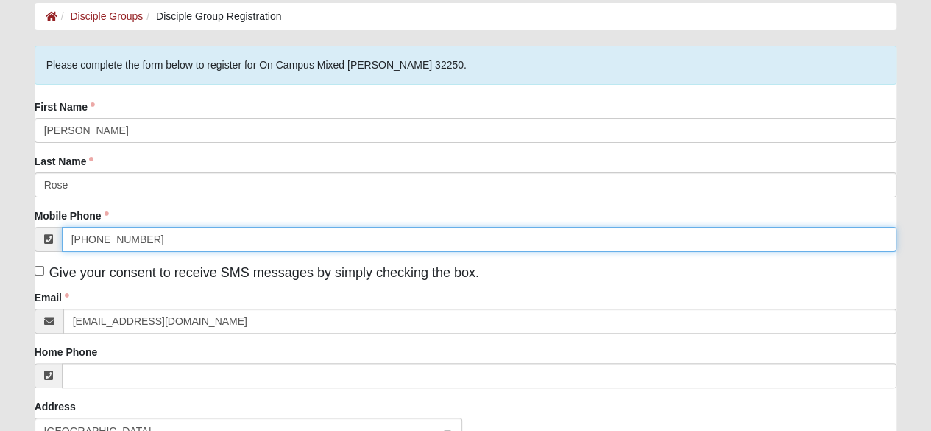
drag, startPoint x: 143, startPoint y: 239, endPoint x: 71, endPoint y: 235, distance: 72.3
click at [71, 235] on input "[PHONE_NUMBER]" at bounding box center [479, 239] width 835 height 25
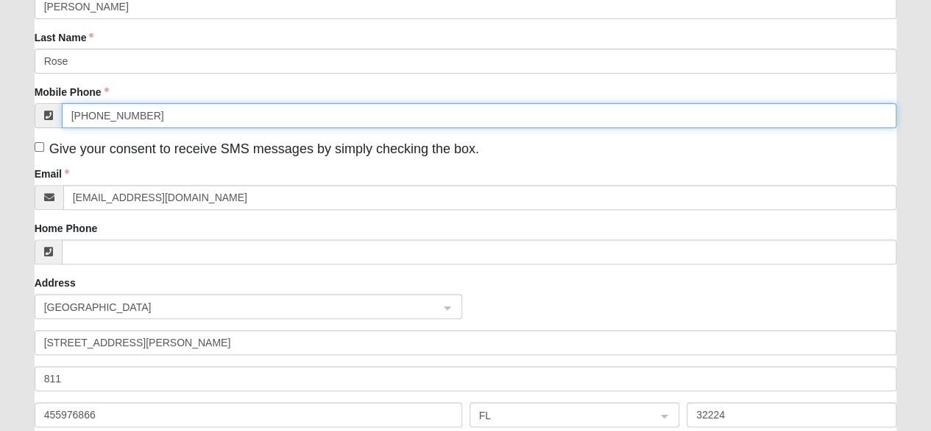
scroll to position [221, 0]
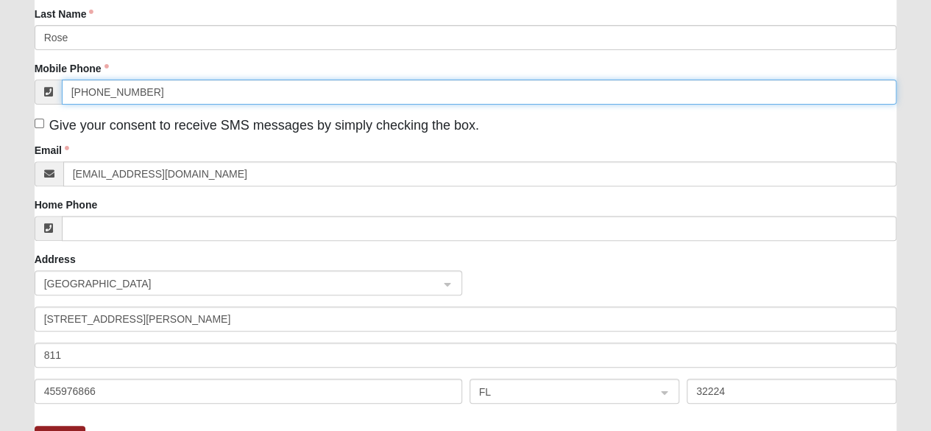
type input "[PHONE_NUMBER]"
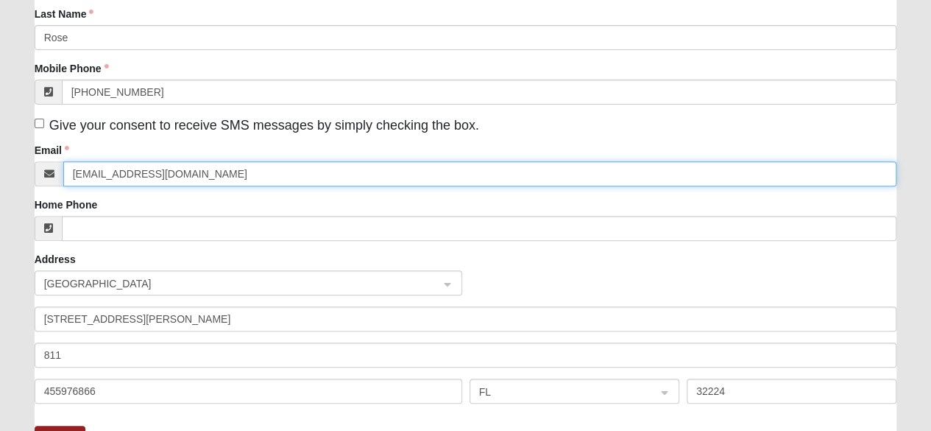
drag, startPoint x: 71, startPoint y: 173, endPoint x: 190, endPoint y: 179, distance: 118.6
click at [188, 180] on input "[EMAIL_ADDRESS][DOMAIN_NAME]" at bounding box center [480, 173] width 834 height 25
click at [197, 183] on input "c" at bounding box center [480, 173] width 834 height 25
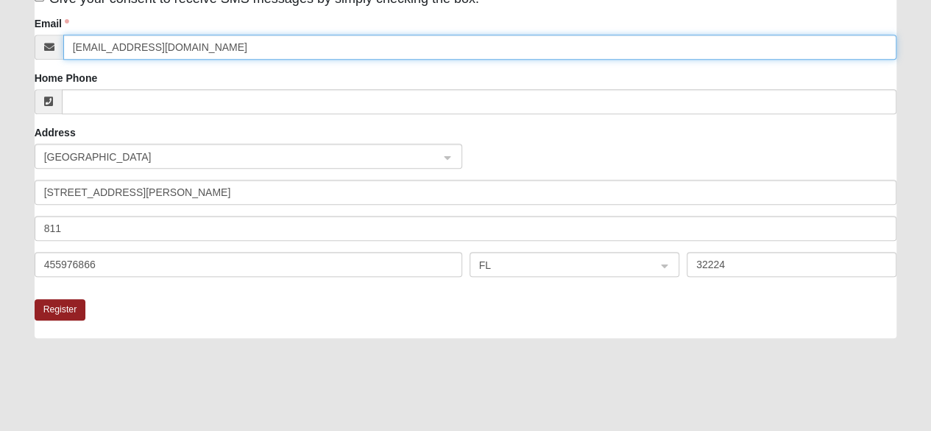
scroll to position [368, 0]
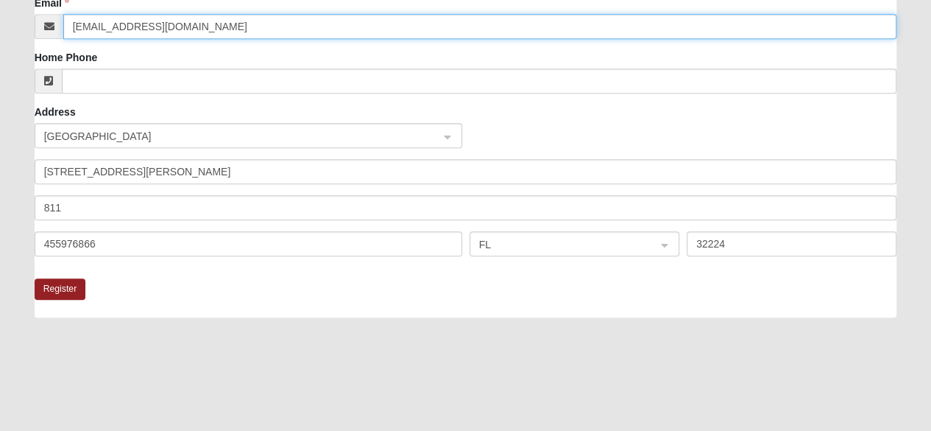
type input "[EMAIL_ADDRESS][DOMAIN_NAME]"
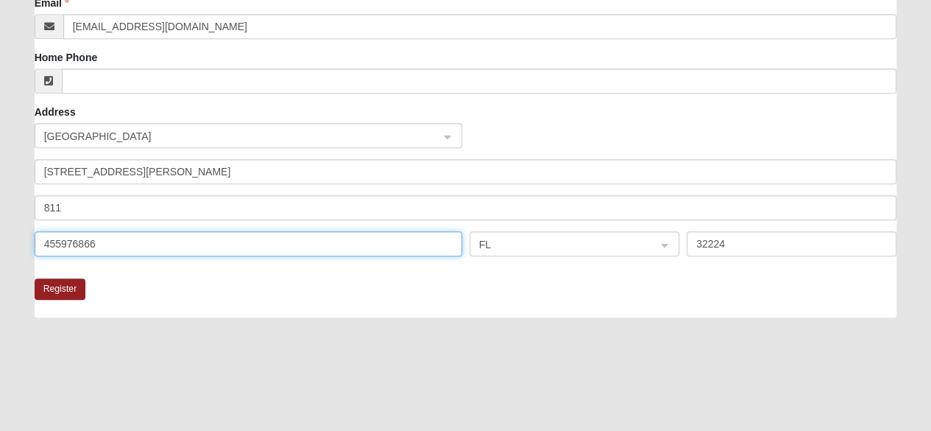
drag, startPoint x: 43, startPoint y: 242, endPoint x: 93, endPoint y: 247, distance: 51.0
click at [93, 247] on input "455976866" at bounding box center [249, 243] width 428 height 25
type input "[GEOGRAPHIC_DATA]"
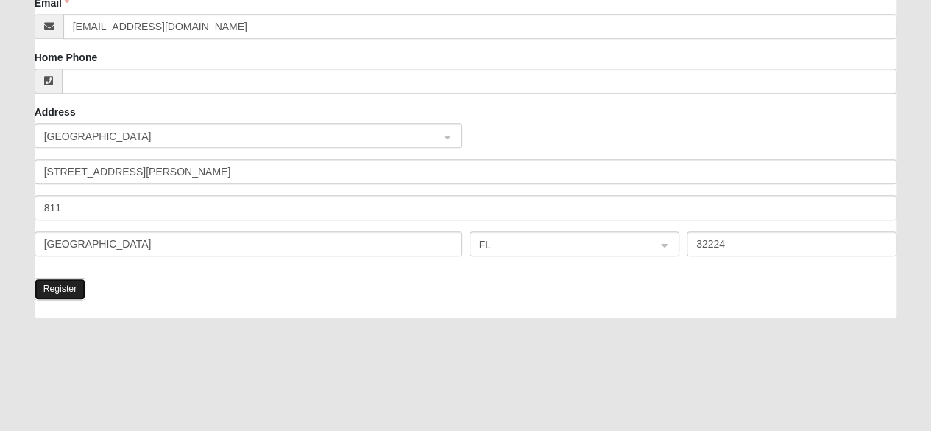
click at [60, 288] on button "Register" at bounding box center [61, 288] width 52 height 21
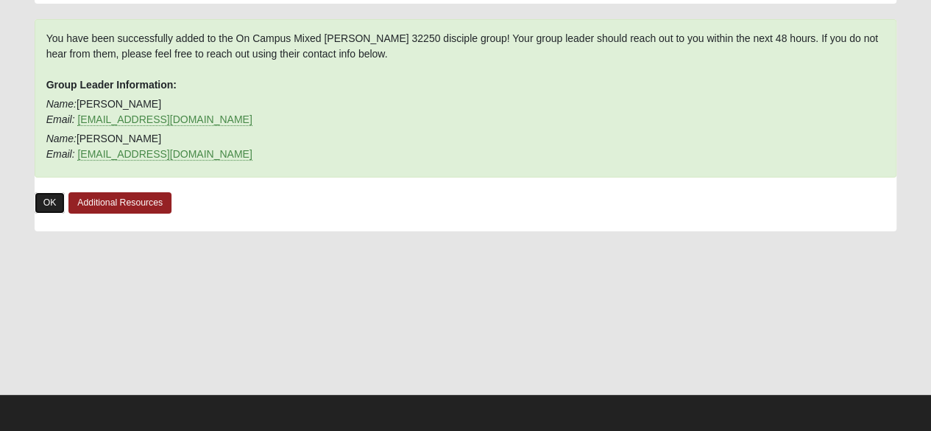
click at [40, 199] on link "OK" at bounding box center [50, 202] width 31 height 21
